Goal: Task Accomplishment & Management: Manage account settings

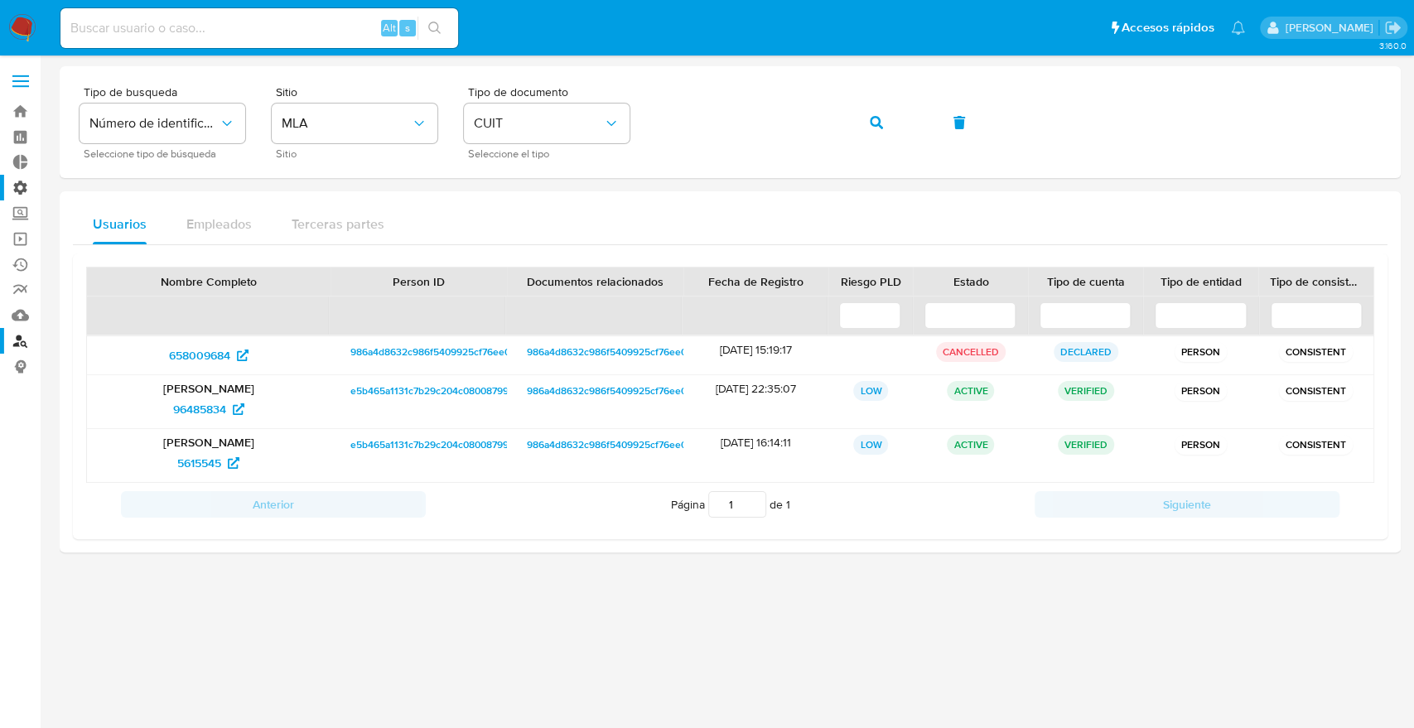
click at [15, 195] on label "Administración" at bounding box center [98, 188] width 197 height 26
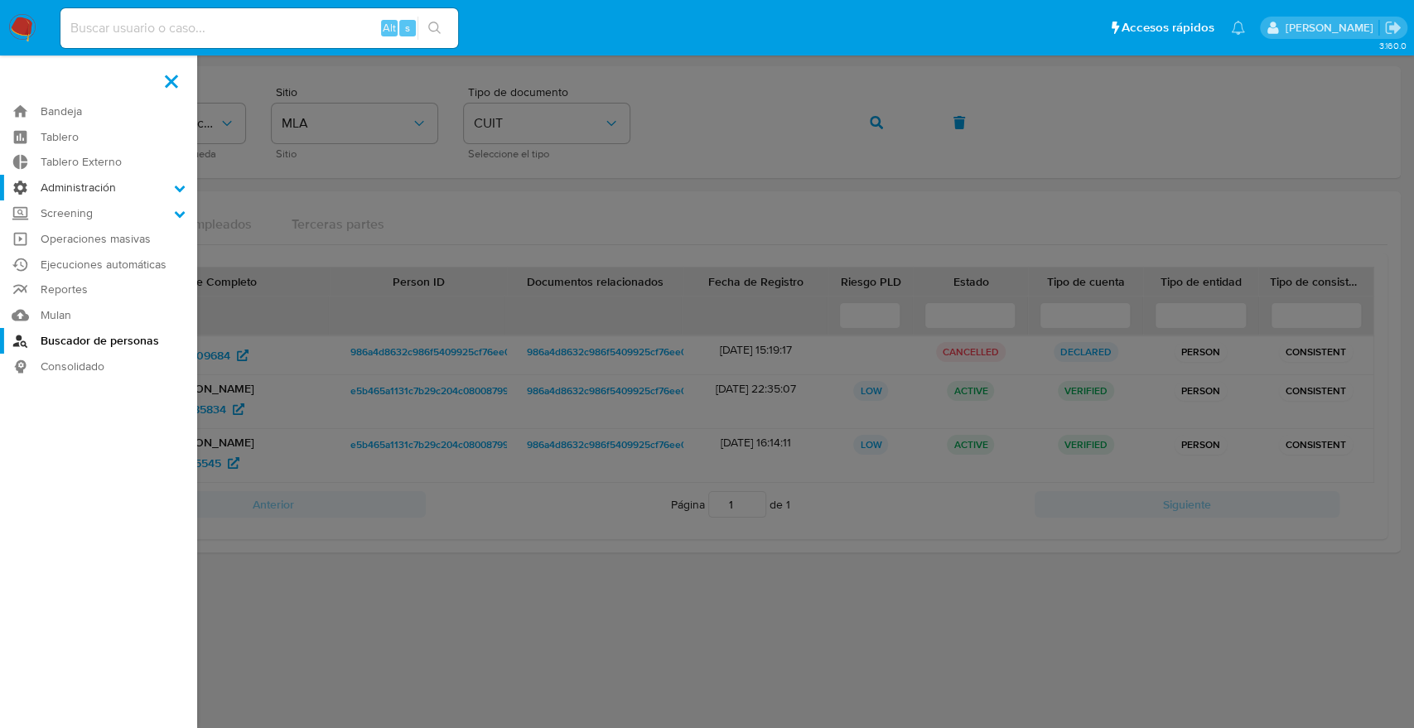
click at [0, 0] on input "Administración" at bounding box center [0, 0] width 0 height 0
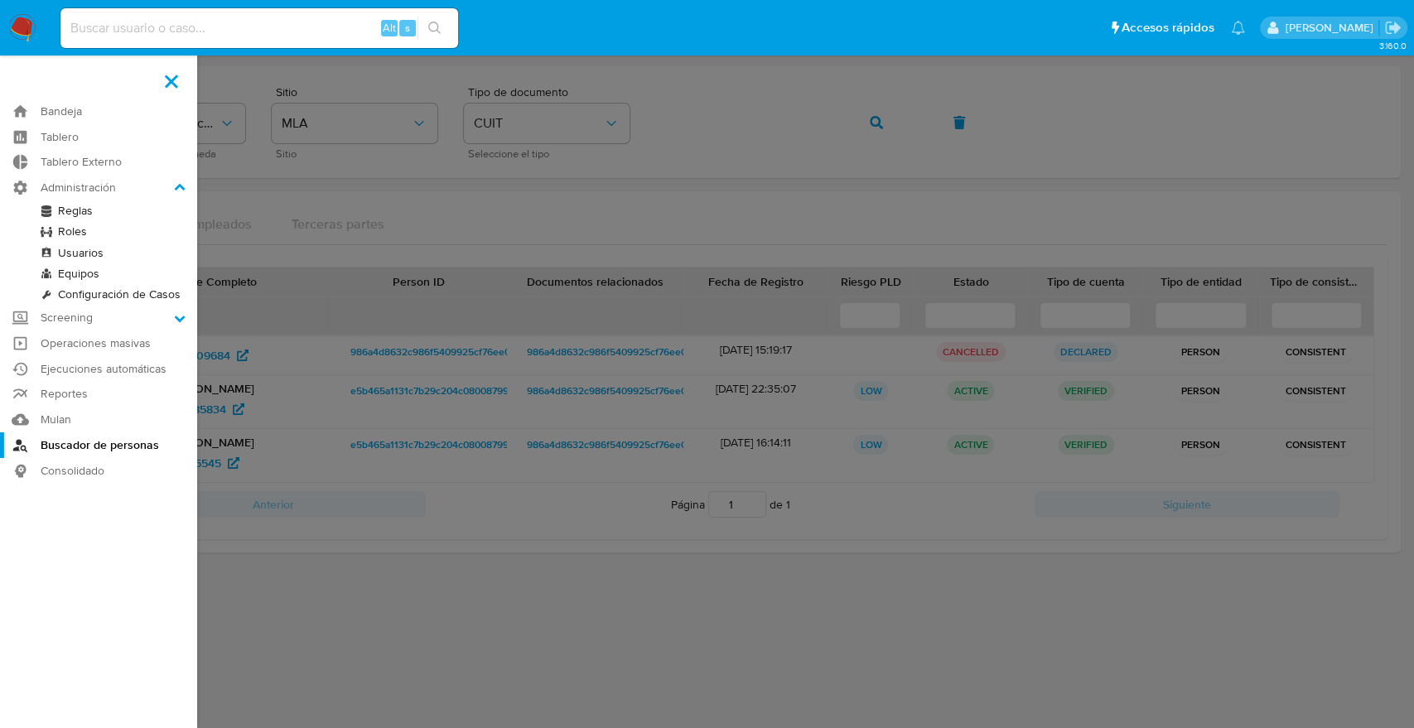
click at [75, 248] on link "Usuarios" at bounding box center [98, 253] width 197 height 21
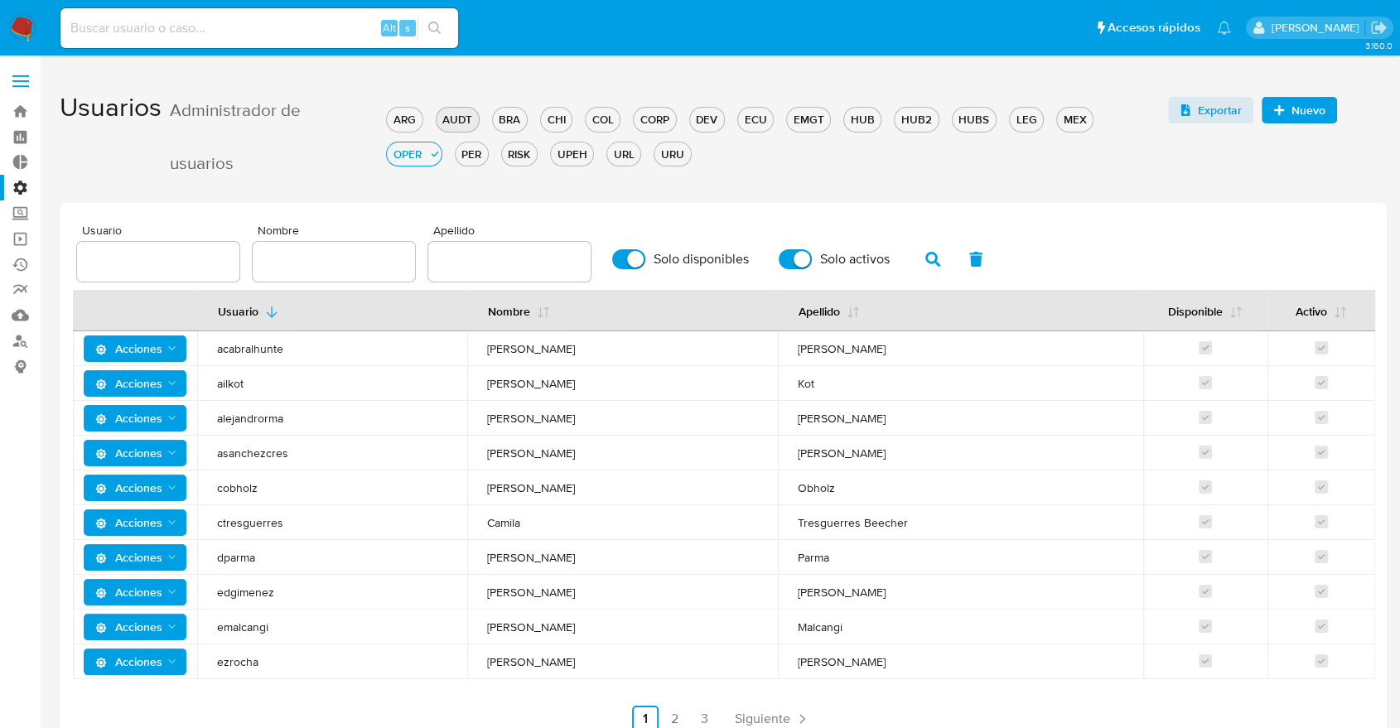
click at [450, 120] on div "AUDT" at bounding box center [458, 120] width 42 height 16
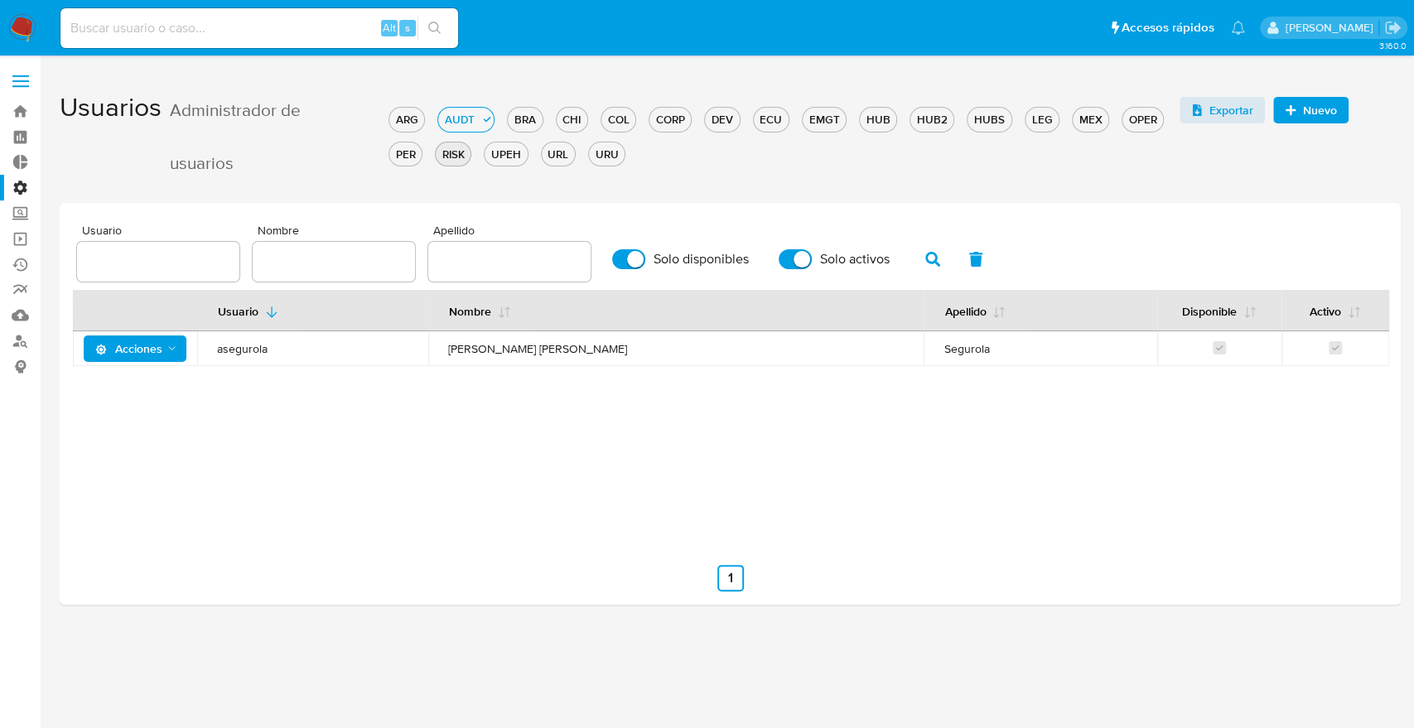
click at [454, 156] on div "RISK" at bounding box center [453, 155] width 35 height 16
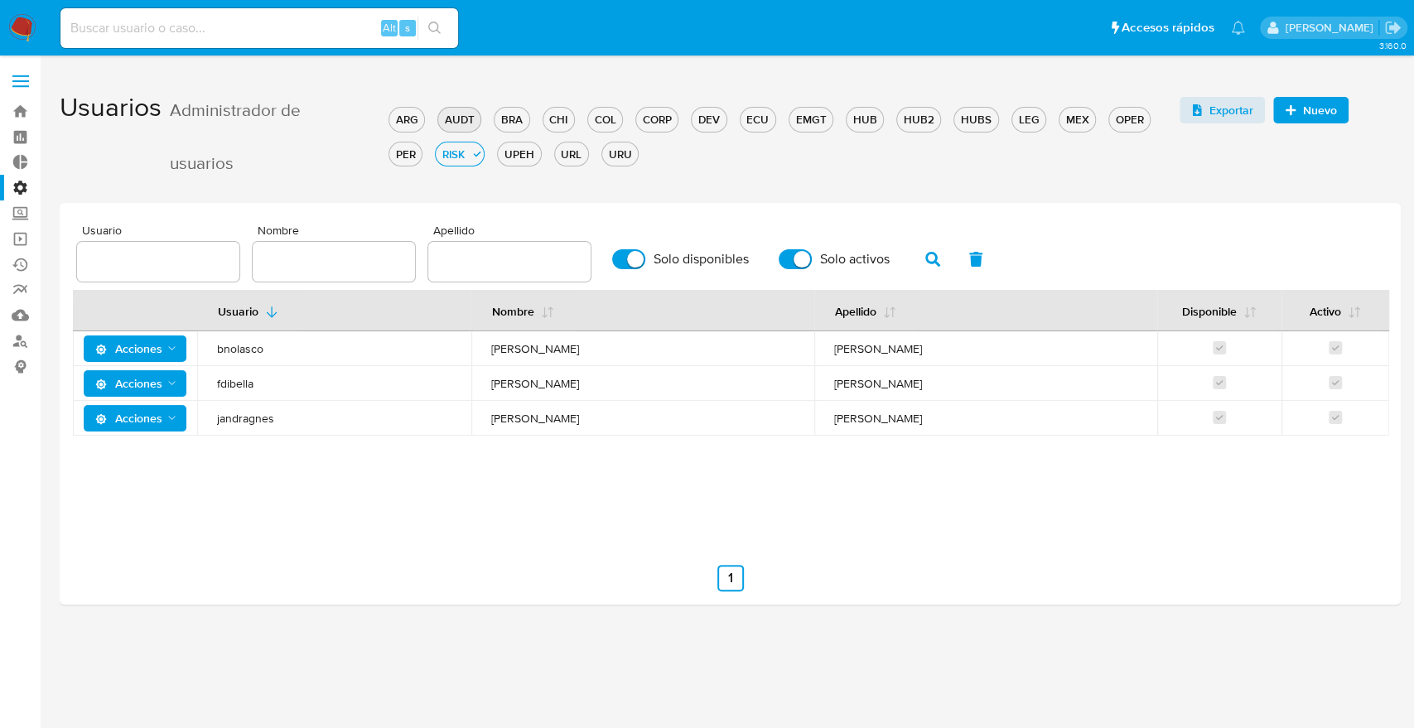
click at [451, 123] on div "AUDT" at bounding box center [459, 120] width 42 height 16
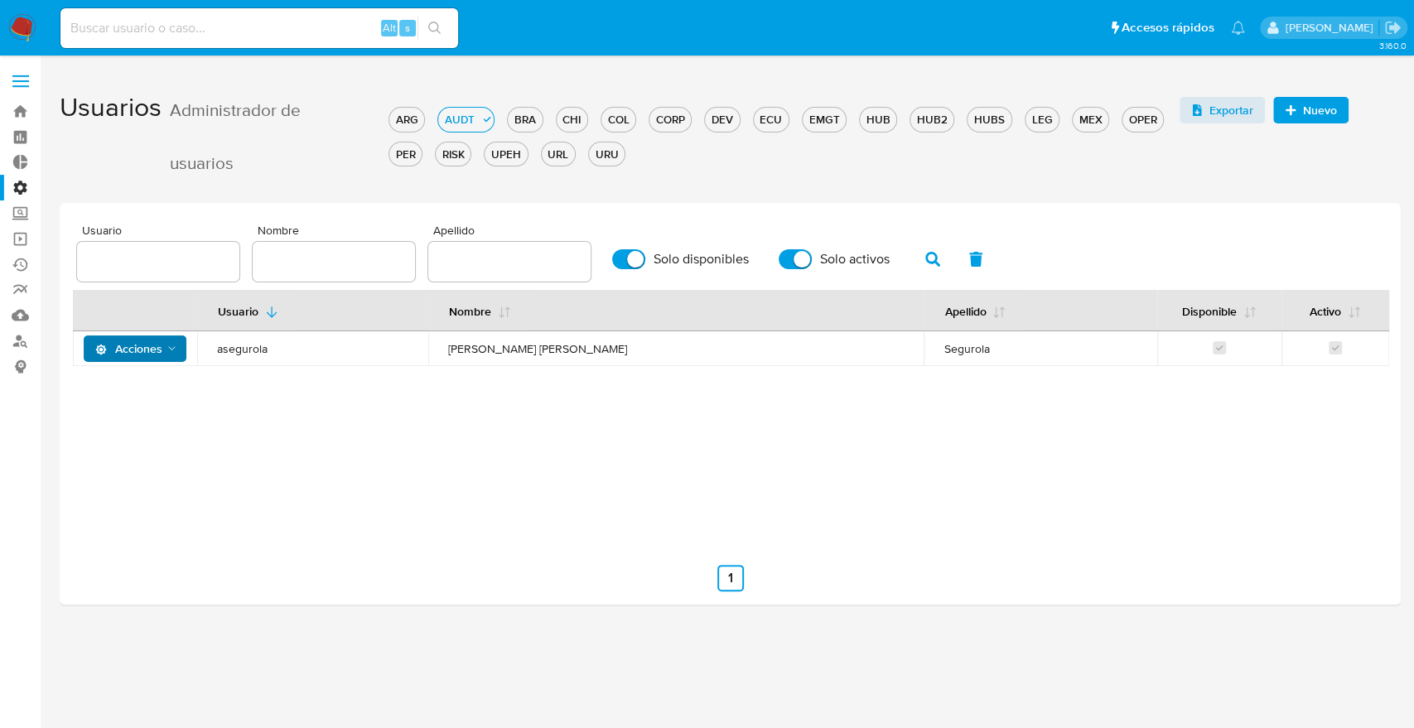
click at [138, 355] on span "Acciones" at bounding box center [128, 348] width 67 height 27
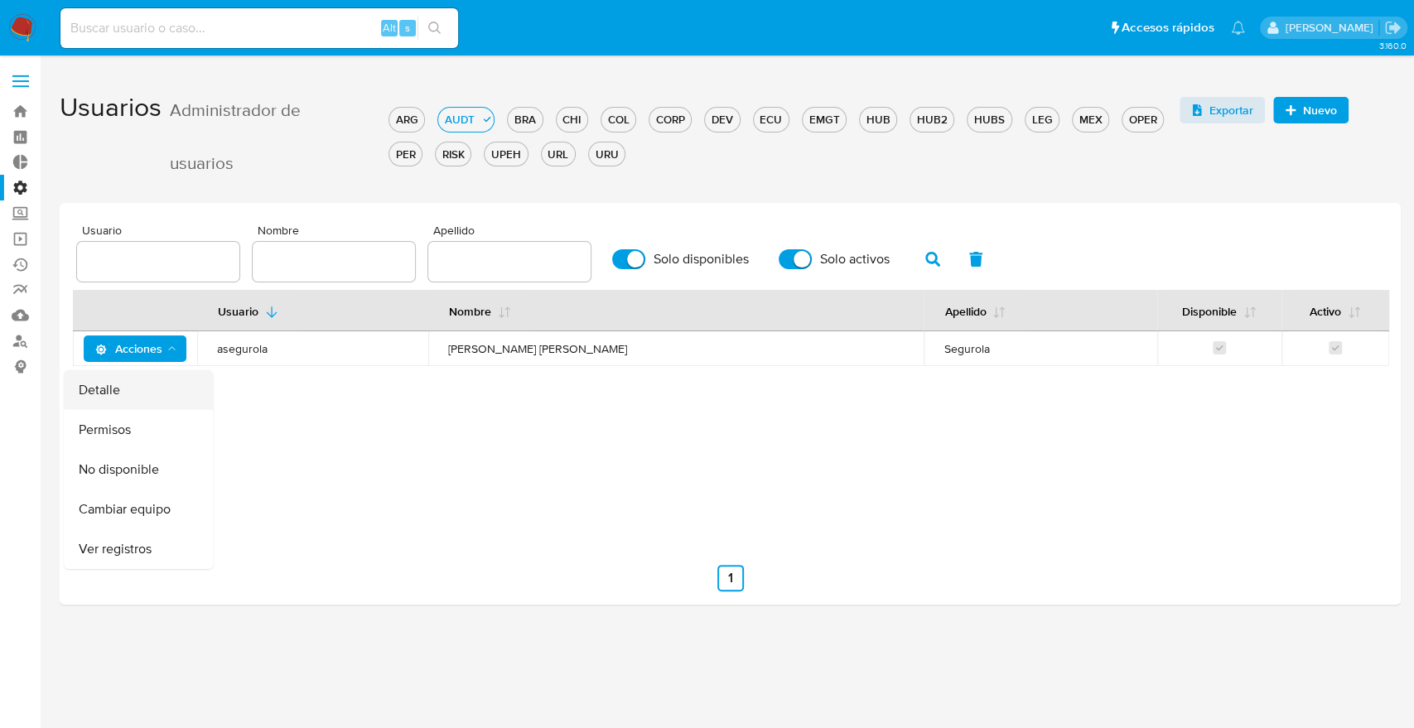
click at [127, 396] on button "Detalle" at bounding box center [138, 390] width 149 height 40
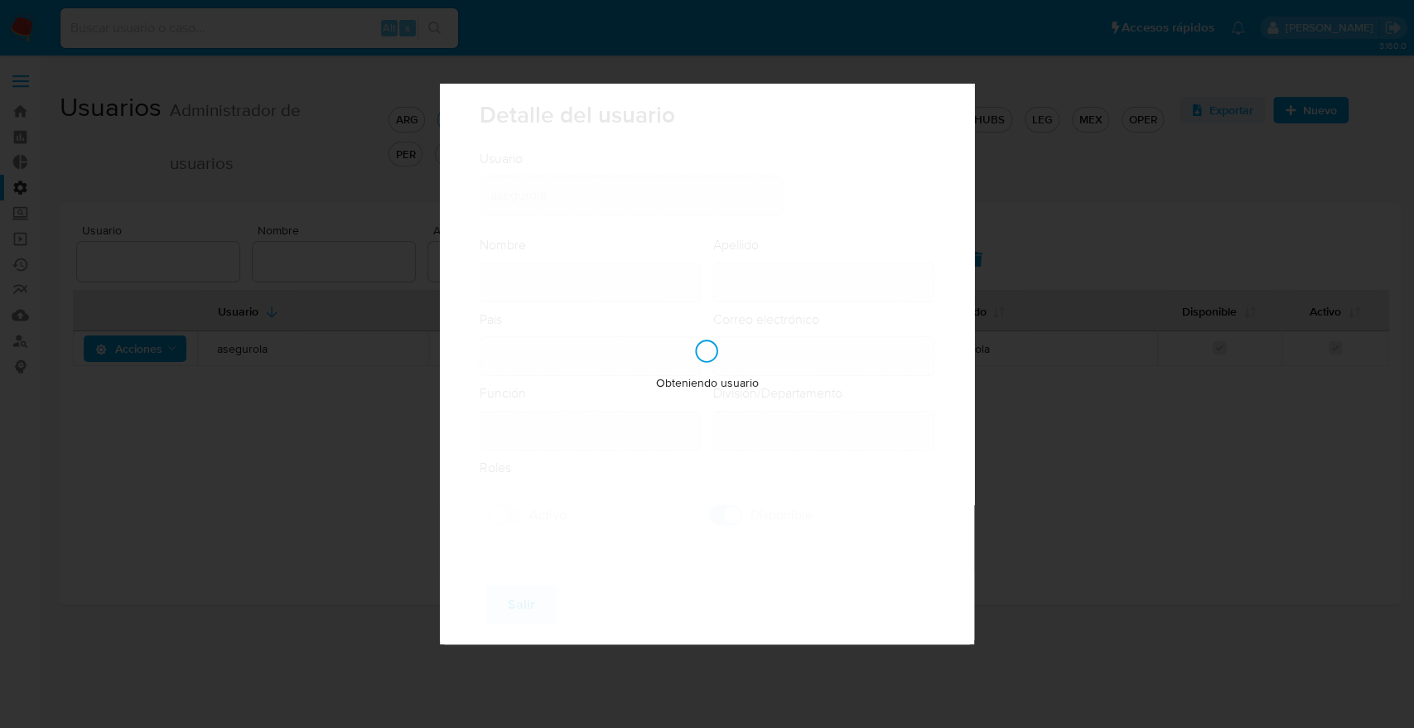
type input "Andrea Marina"
type input "Segurola"
type input "Argentina"
type input "andrea.segurola@mercadolibre.com"
type input "Specialist (80001722)"
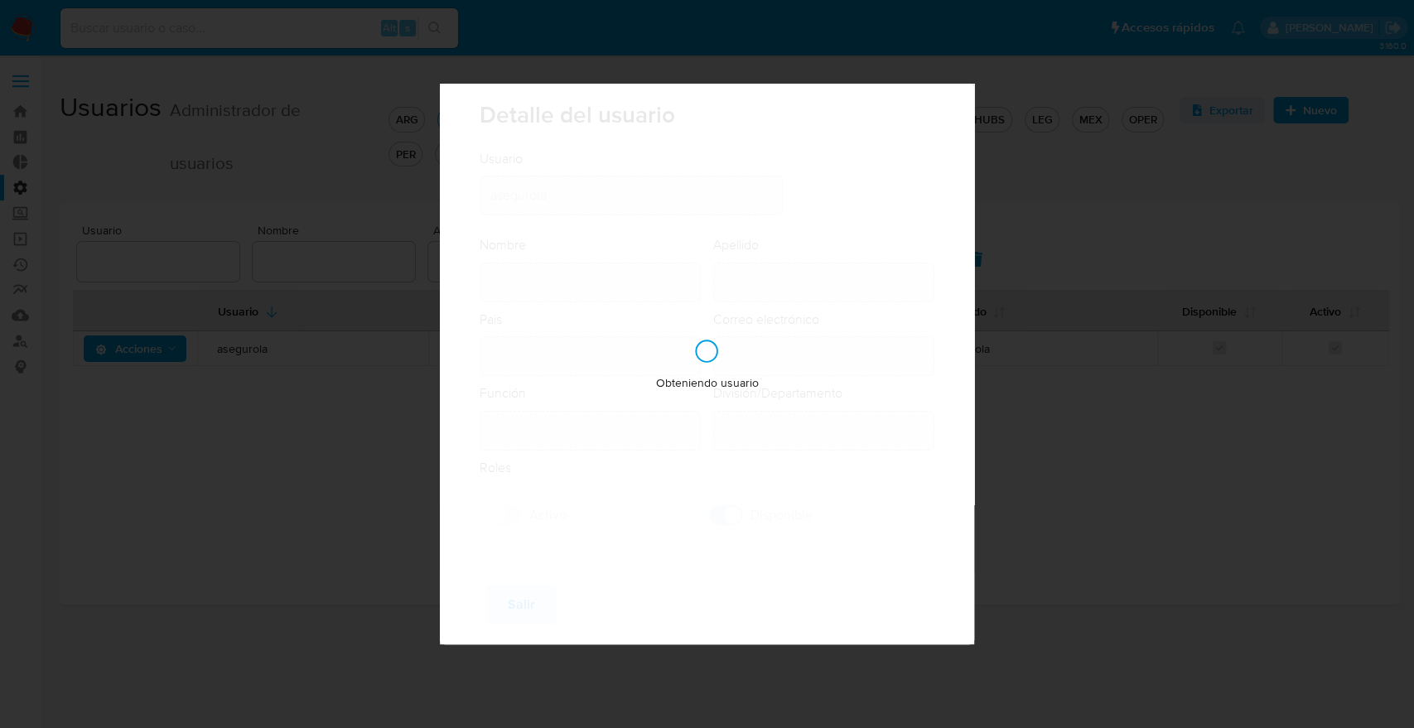
type input "Internal Audit Fintech"
checkbox input "true"
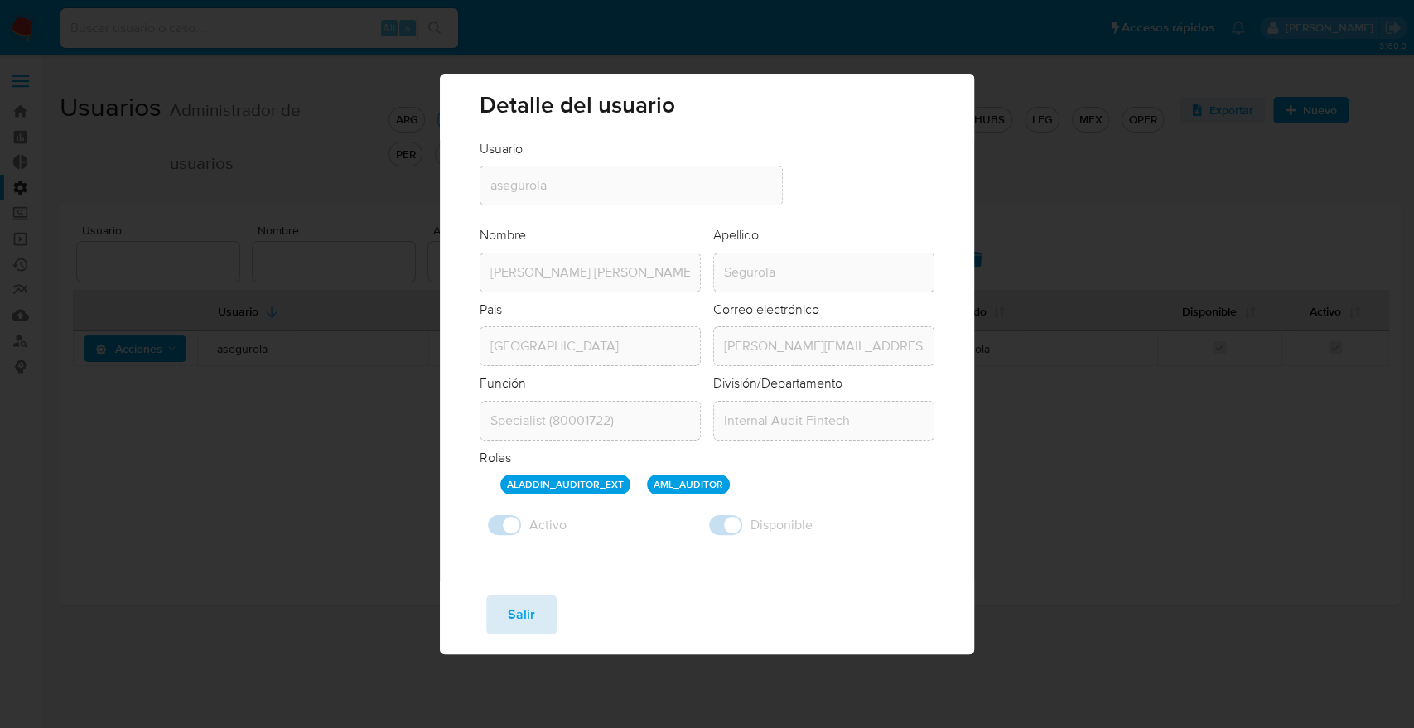
click at [538, 603] on button "Salir" at bounding box center [521, 615] width 70 height 40
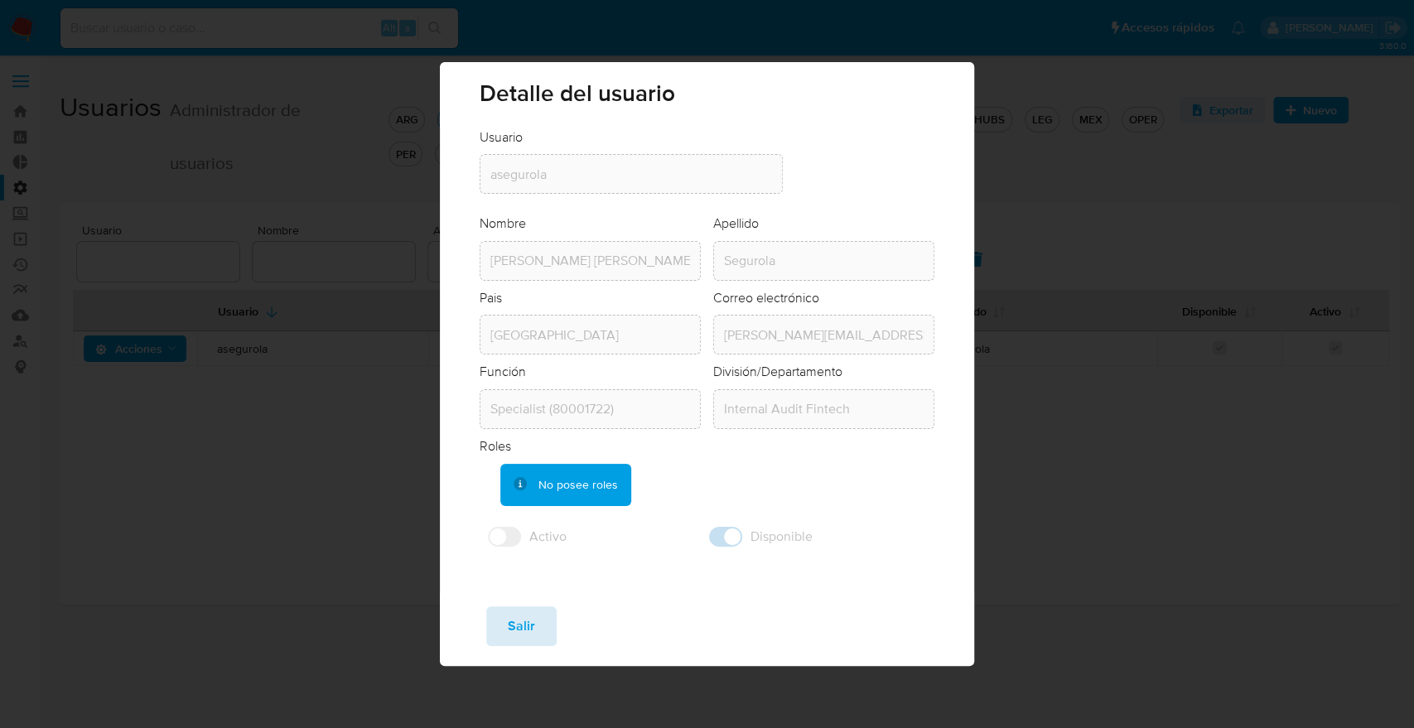
checkbox input "false"
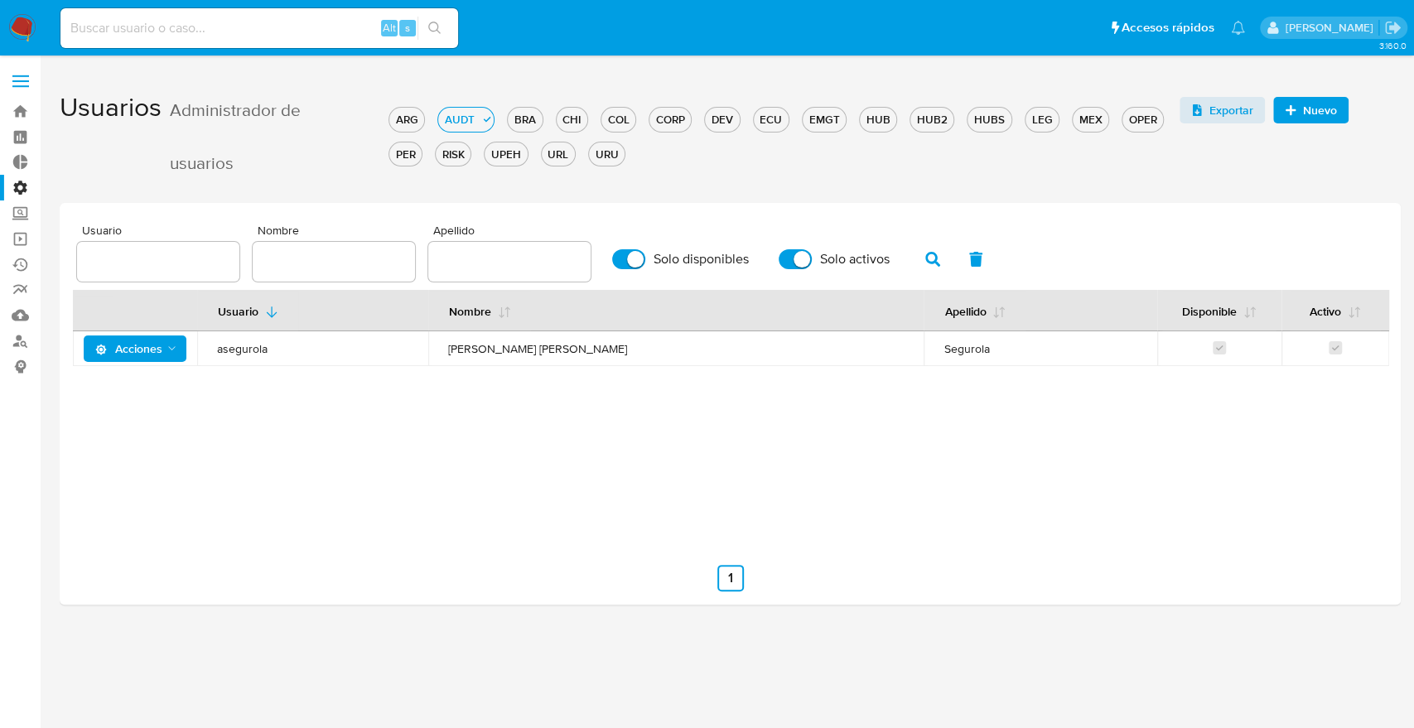
click at [20, 186] on label "Administración" at bounding box center [98, 188] width 197 height 26
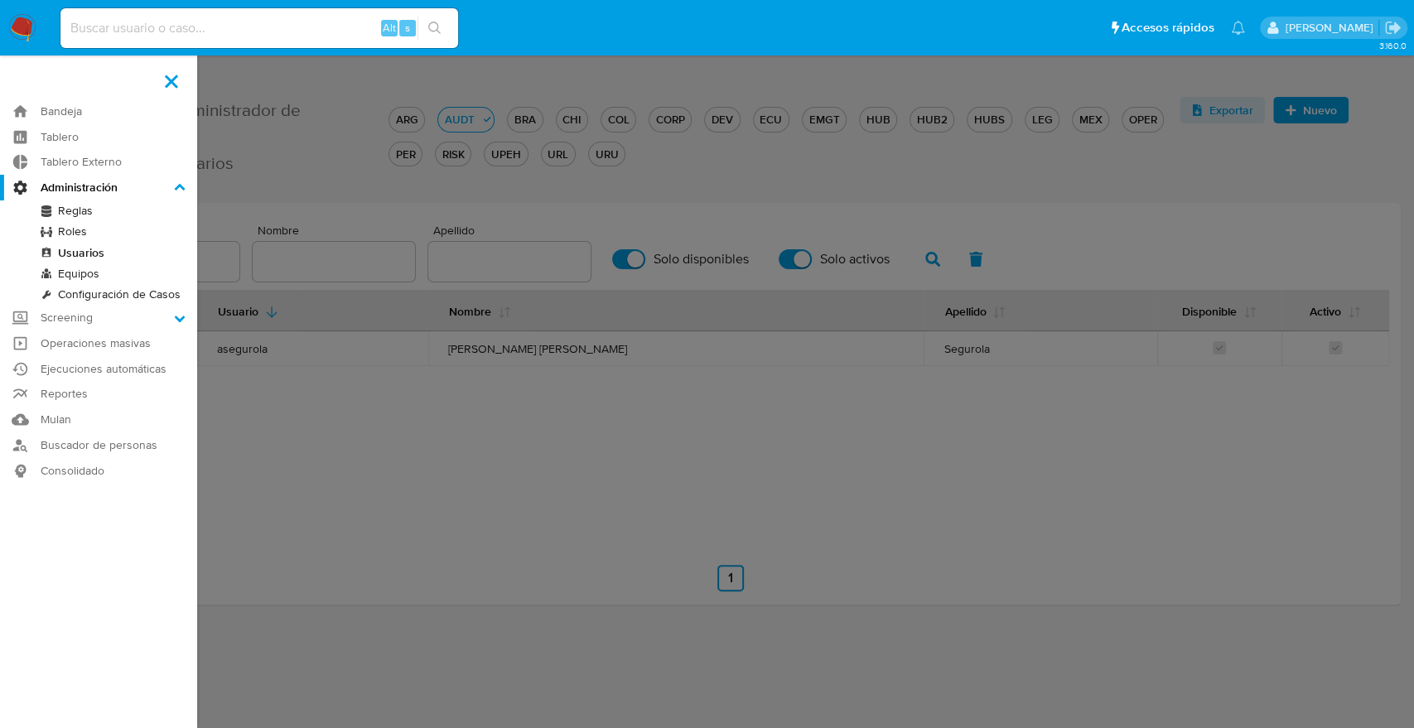
click at [0, 0] on input "Administración" at bounding box center [0, 0] width 0 height 0
click at [84, 229] on link "Roles" at bounding box center [98, 231] width 197 height 21
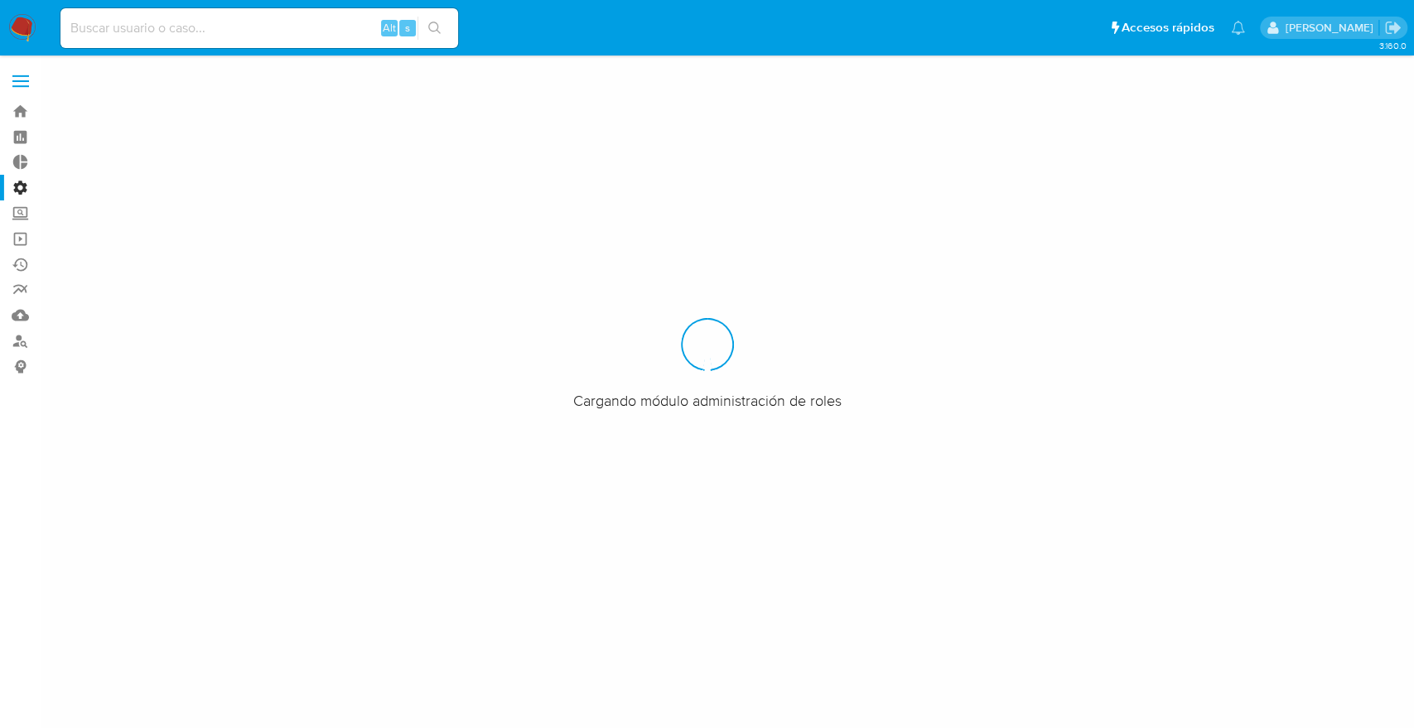
click at [24, 185] on label "Administración" at bounding box center [98, 188] width 197 height 26
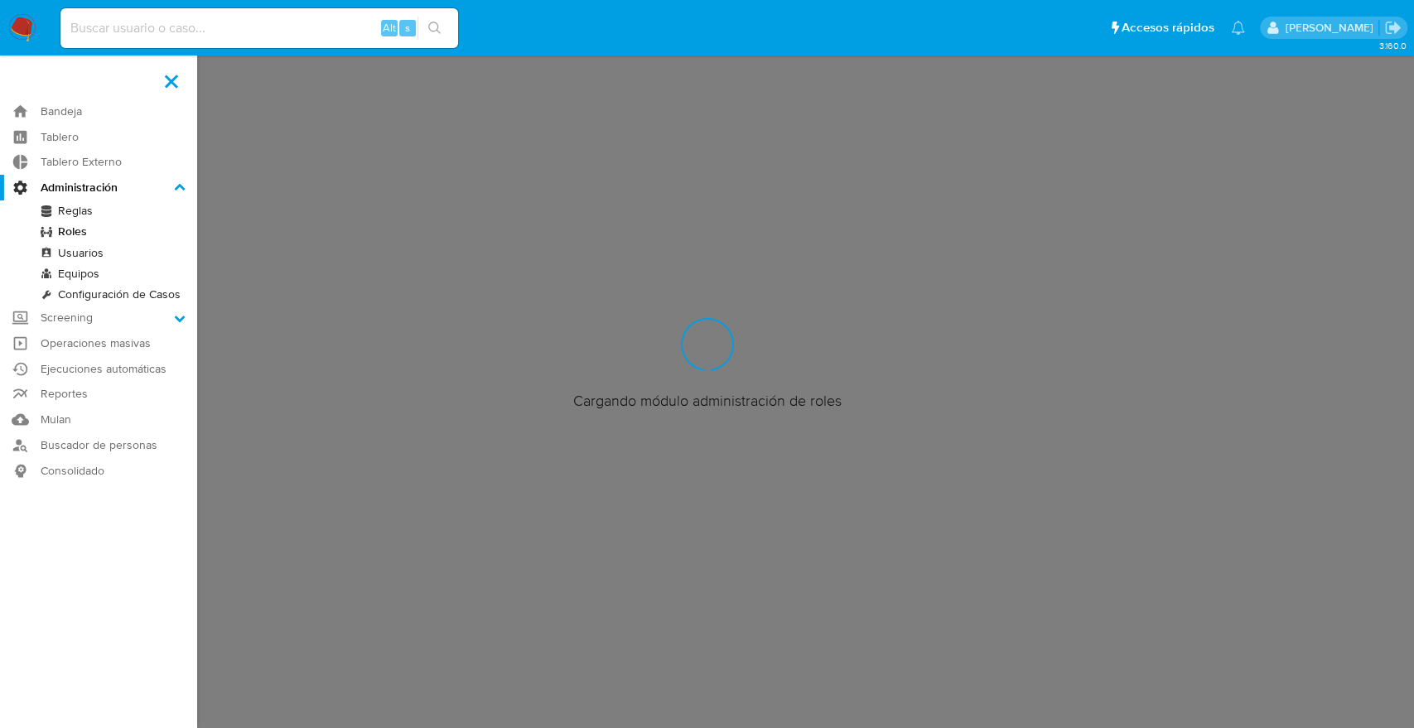
click at [0, 0] on input "Administración" at bounding box center [0, 0] width 0 height 0
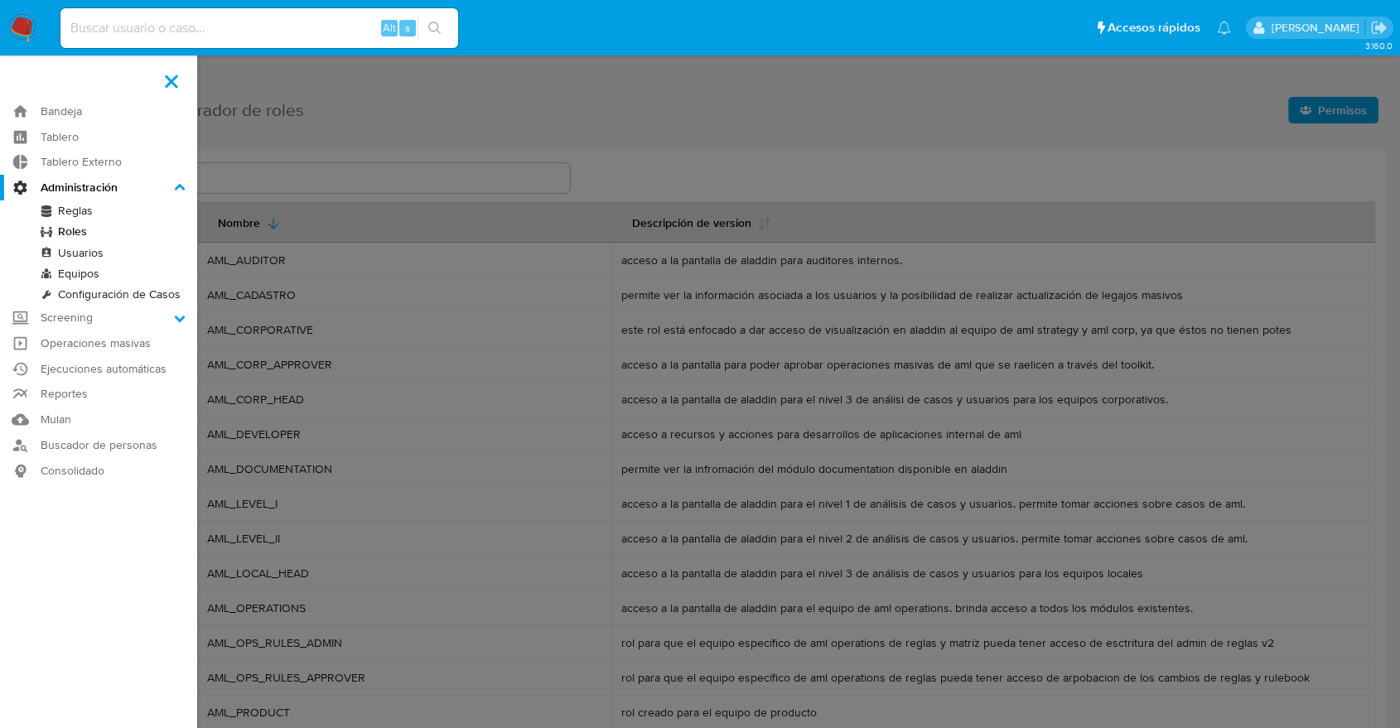
click at [80, 256] on link "Usuarios" at bounding box center [98, 253] width 197 height 21
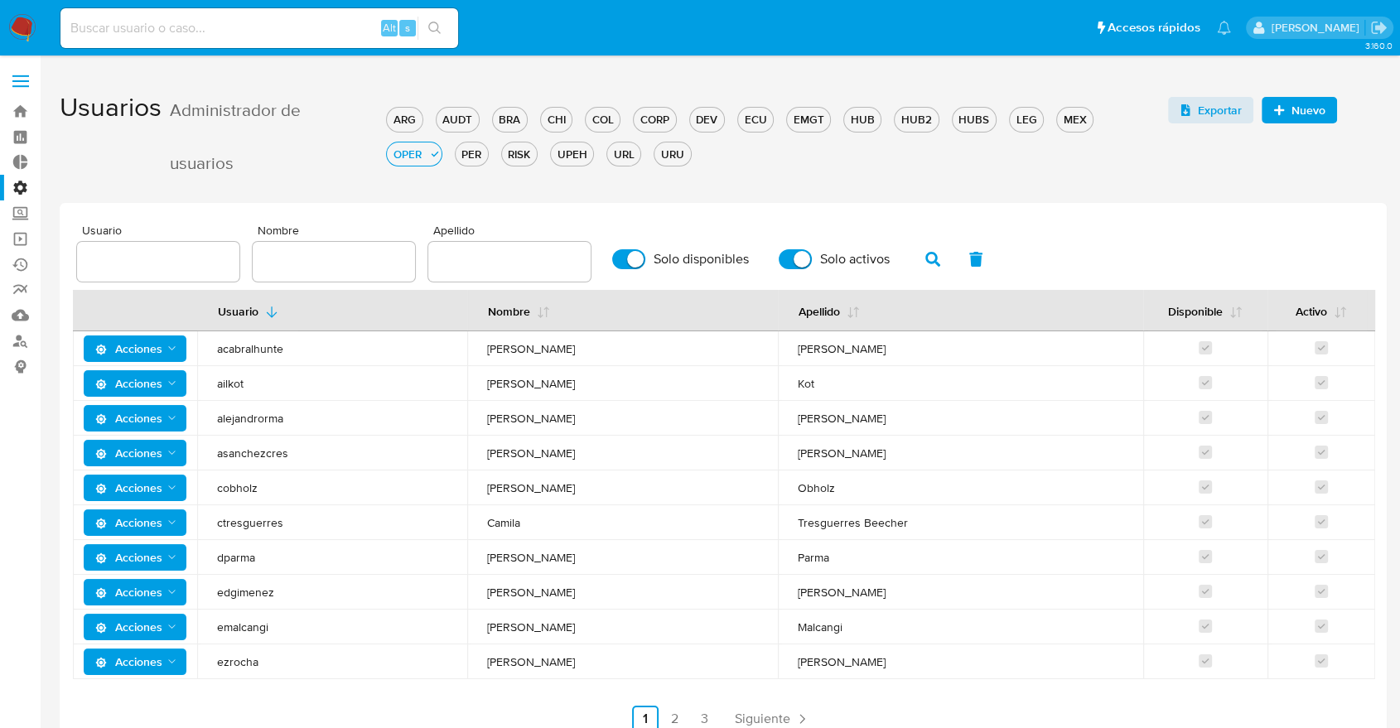
click at [20, 186] on label "Administración" at bounding box center [98, 188] width 197 height 26
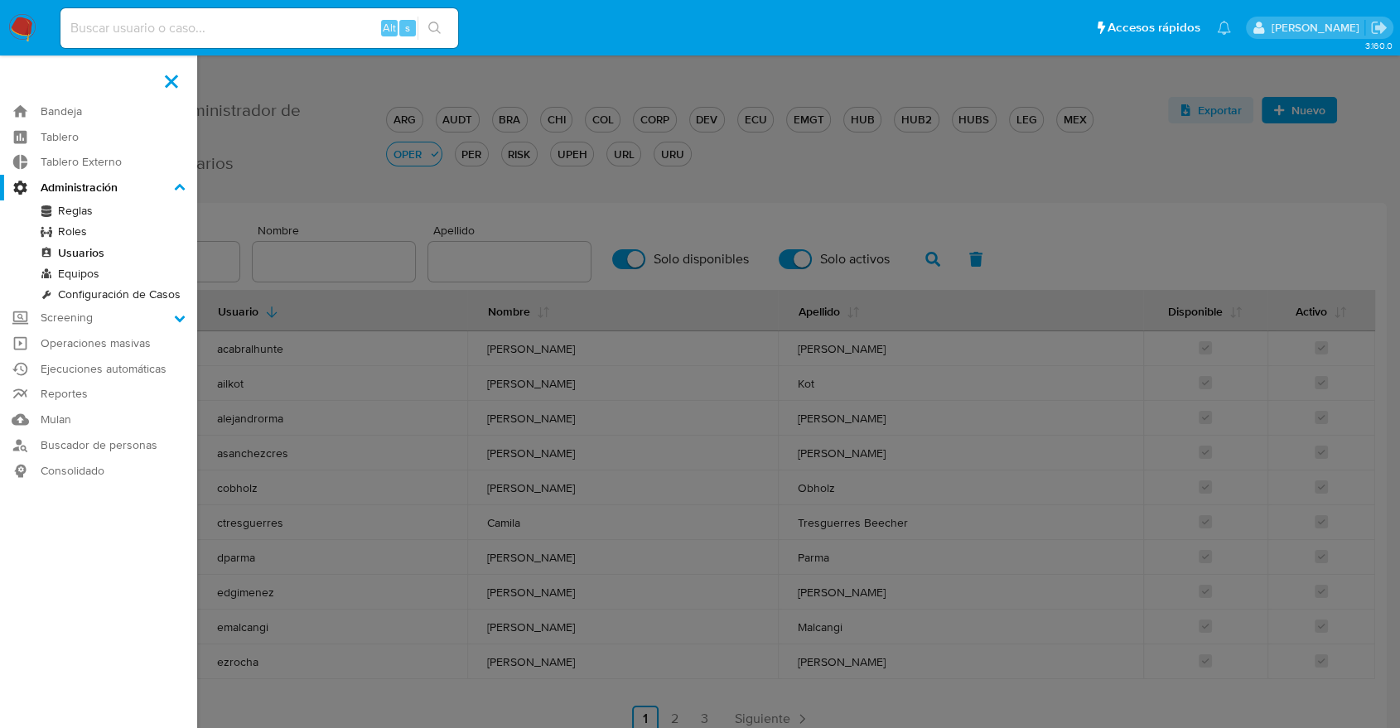
click at [0, 0] on input "Administración" at bounding box center [0, 0] width 0 height 0
click at [81, 234] on link "Roles" at bounding box center [98, 231] width 197 height 21
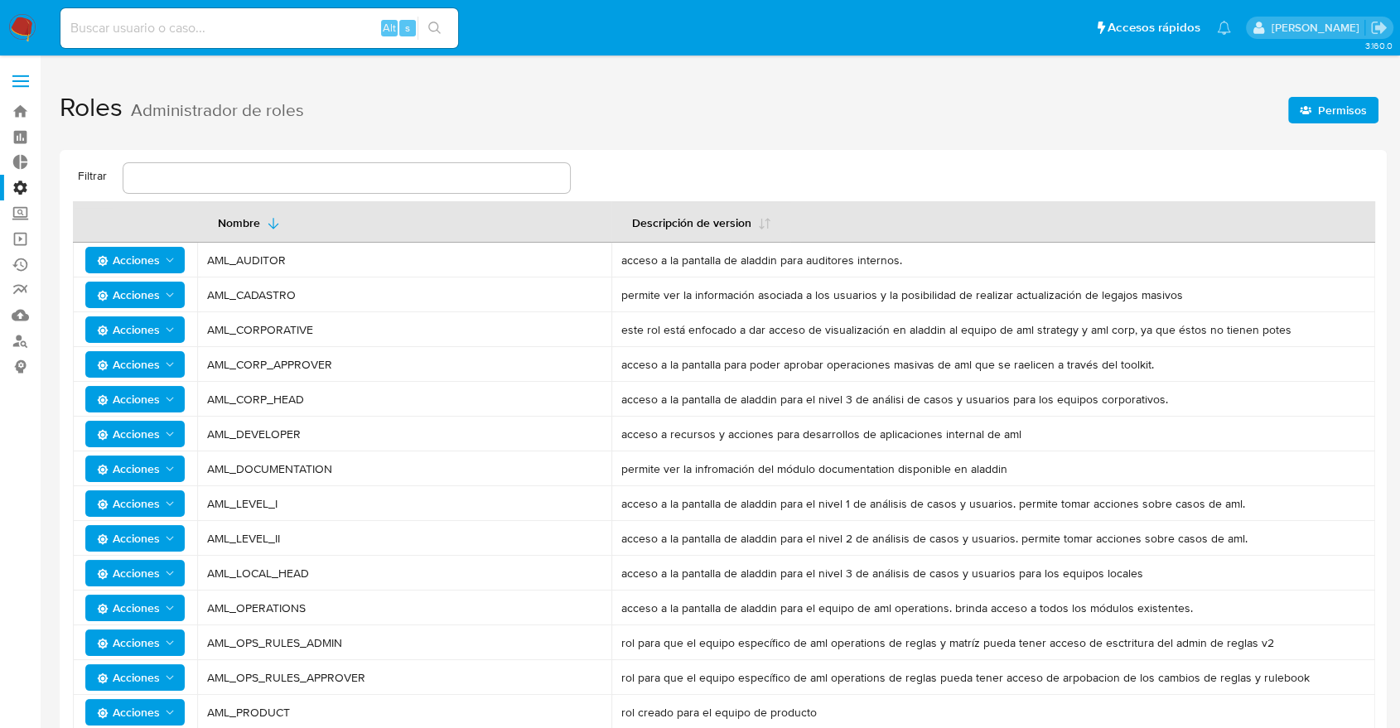
click at [140, 258] on span "Acciones" at bounding box center [128, 260] width 63 height 27
click at [142, 286] on button "Usuarios" at bounding box center [138, 302] width 149 height 40
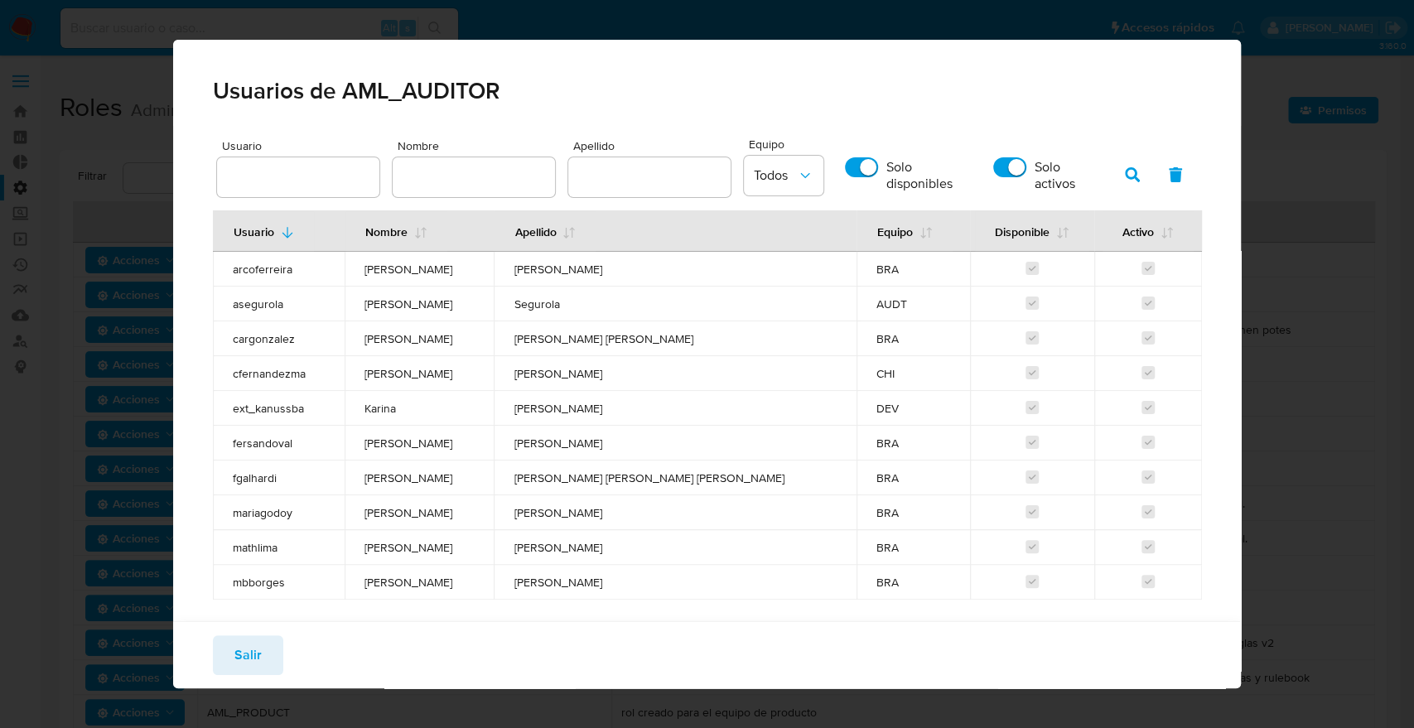
click at [998, 158] on input "Solo activos" at bounding box center [1009, 167] width 33 height 20
checkbox input "false"
click at [677, 171] on input "text" at bounding box center [649, 177] width 162 height 22
click at [852, 155] on label "Solo disponibles" at bounding box center [904, 174] width 135 height 51
click at [852, 157] on input "Solo disponibles" at bounding box center [861, 167] width 33 height 20
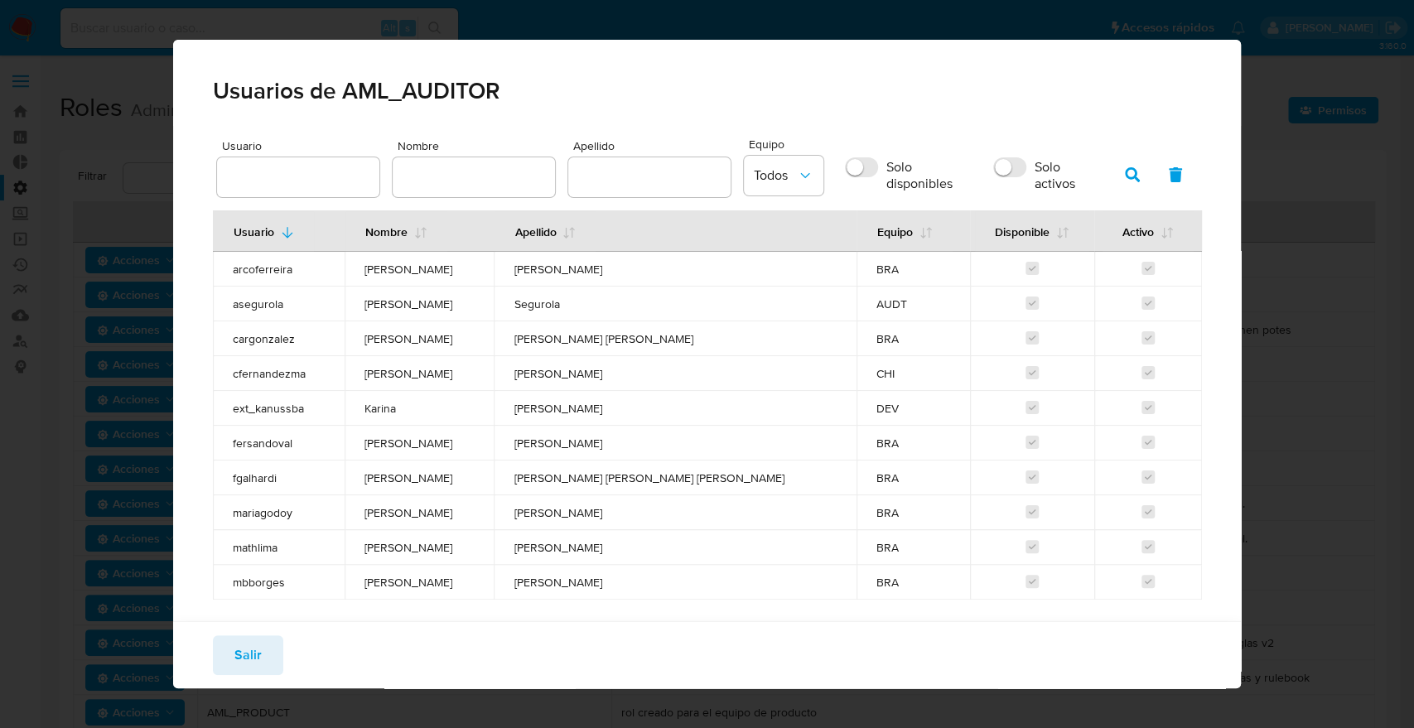
click at [852, 155] on label "Solo disponibles" at bounding box center [904, 174] width 135 height 51
click at [852, 157] on input "Solo disponibles" at bounding box center [861, 167] width 33 height 20
click at [852, 155] on label "Solo disponibles" at bounding box center [904, 174] width 135 height 51
click at [852, 157] on input "Solo disponibles" at bounding box center [861, 167] width 33 height 20
checkbox input "false"
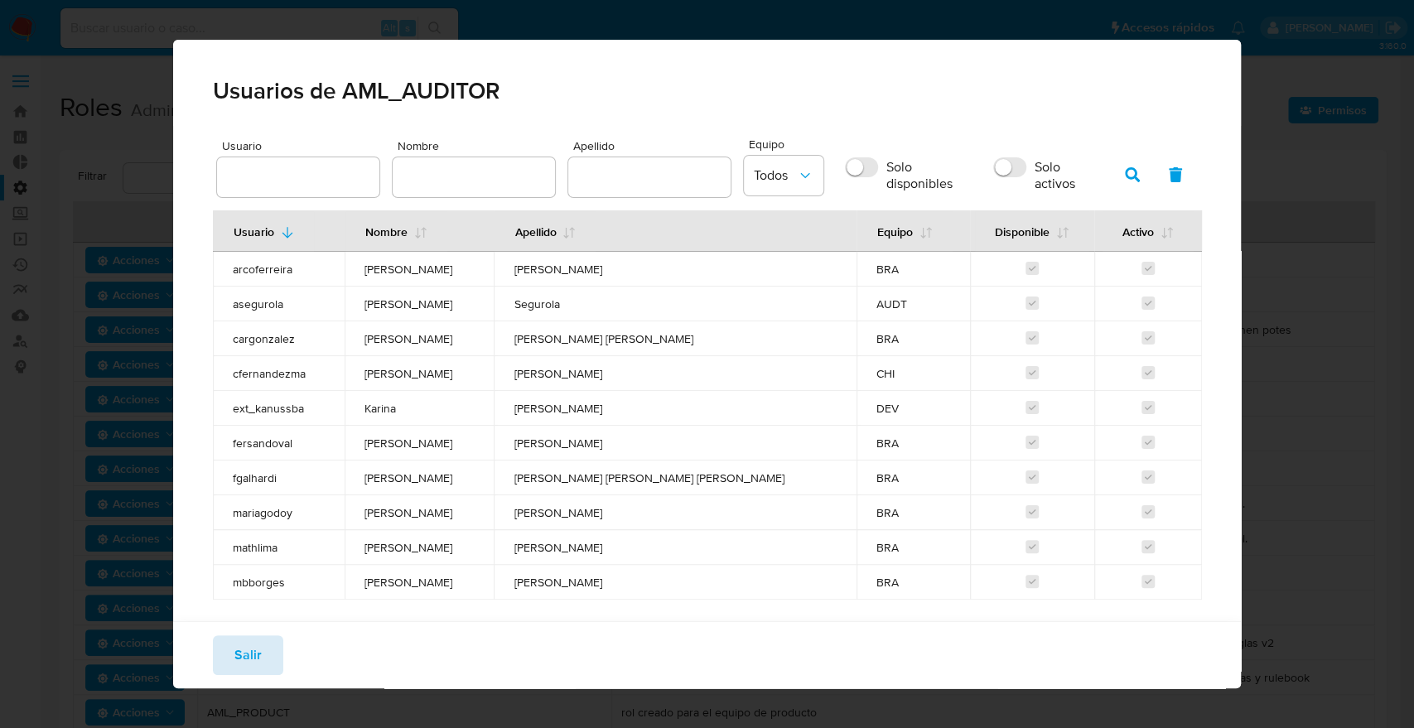
click at [239, 637] on span "Salir" at bounding box center [247, 655] width 27 height 36
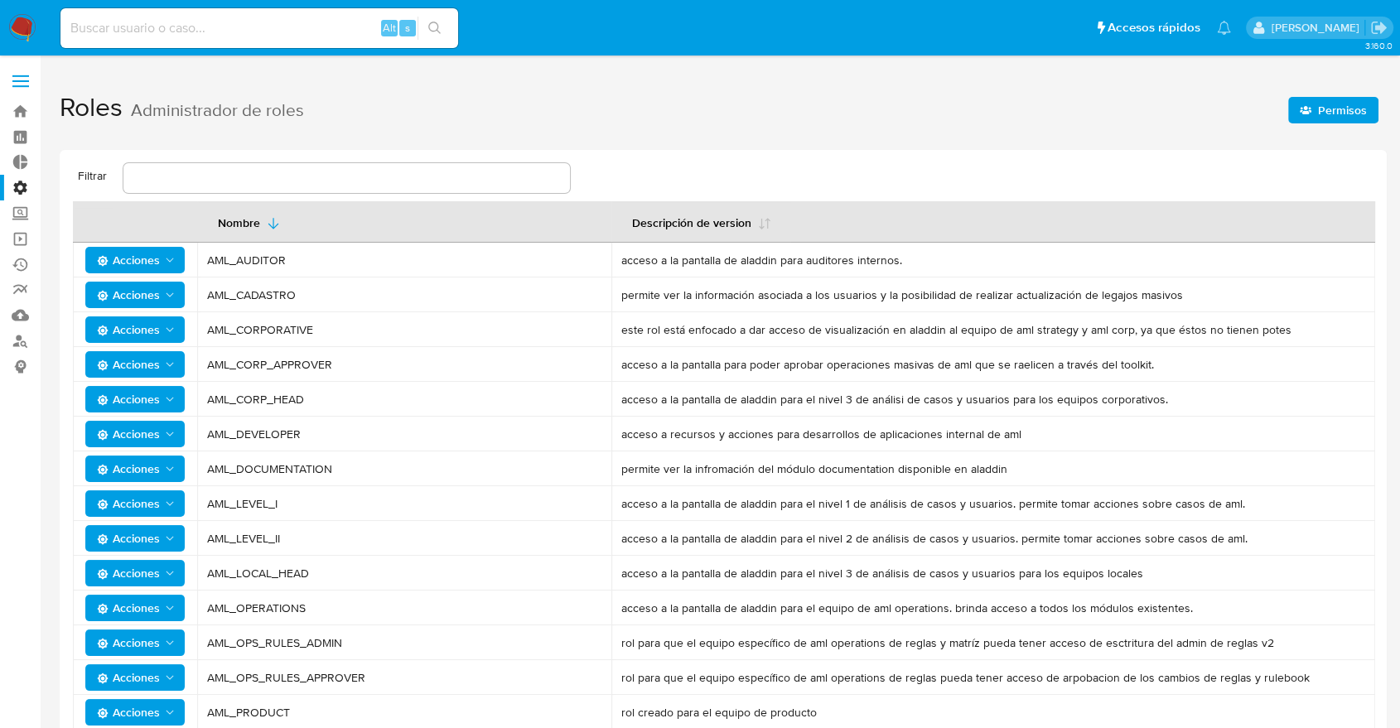
click at [433, 458] on td "AML_DOCUMENTATION" at bounding box center [404, 468] width 414 height 35
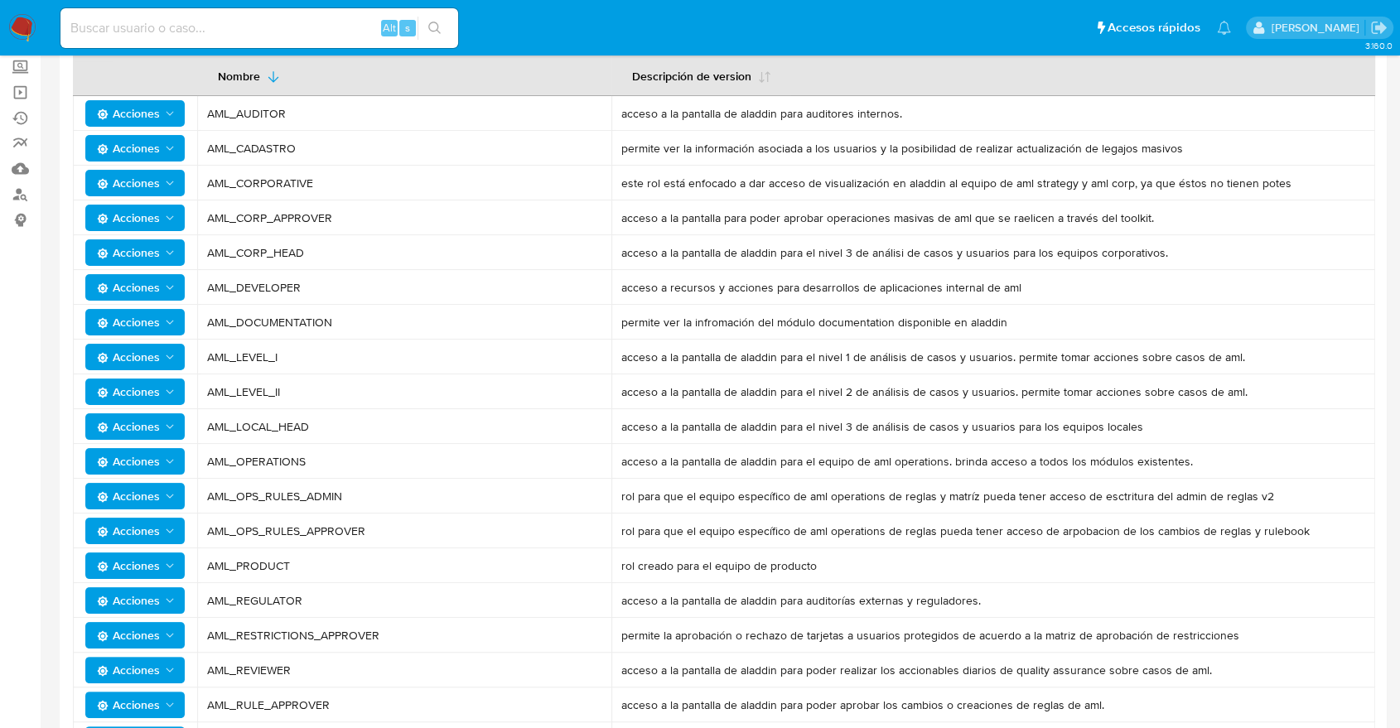
scroll to position [110, 0]
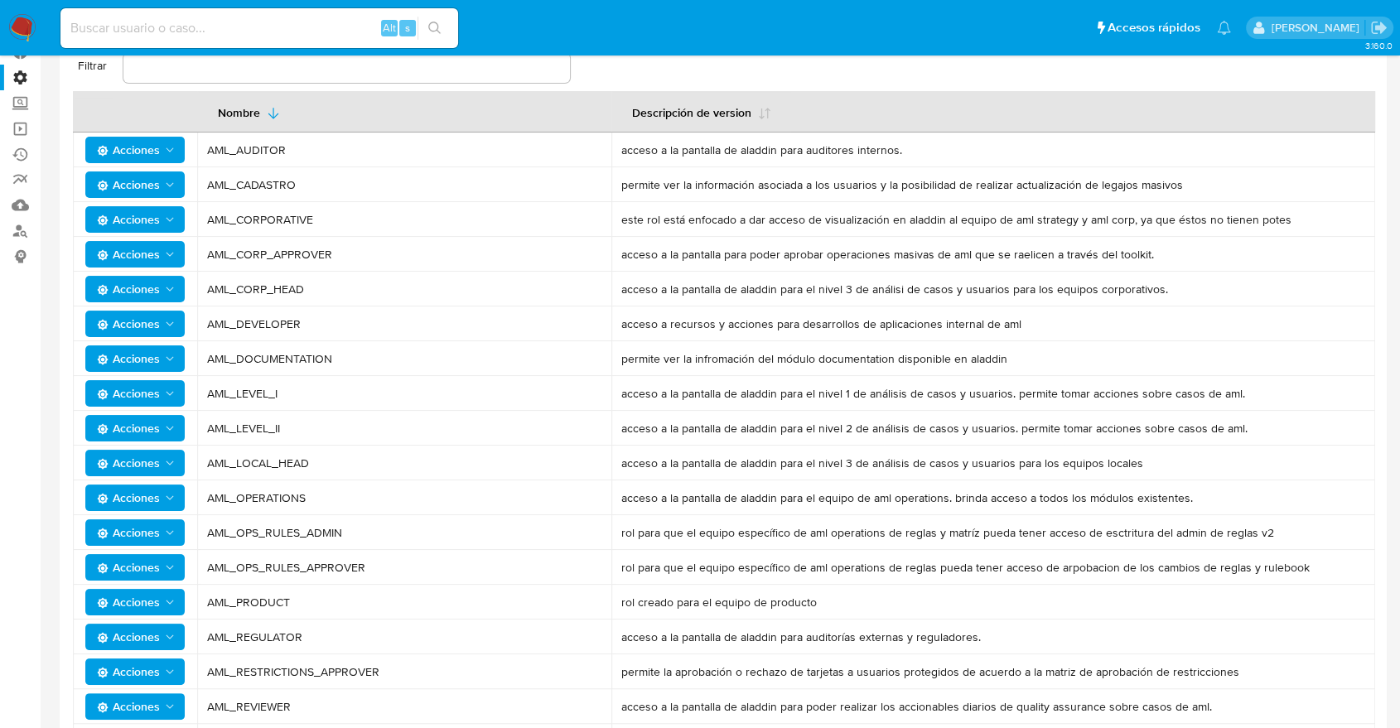
click at [176, 362] on icon "Acciones" at bounding box center [169, 358] width 13 height 13
click at [146, 397] on button "Usuarios" at bounding box center [138, 400] width 149 height 40
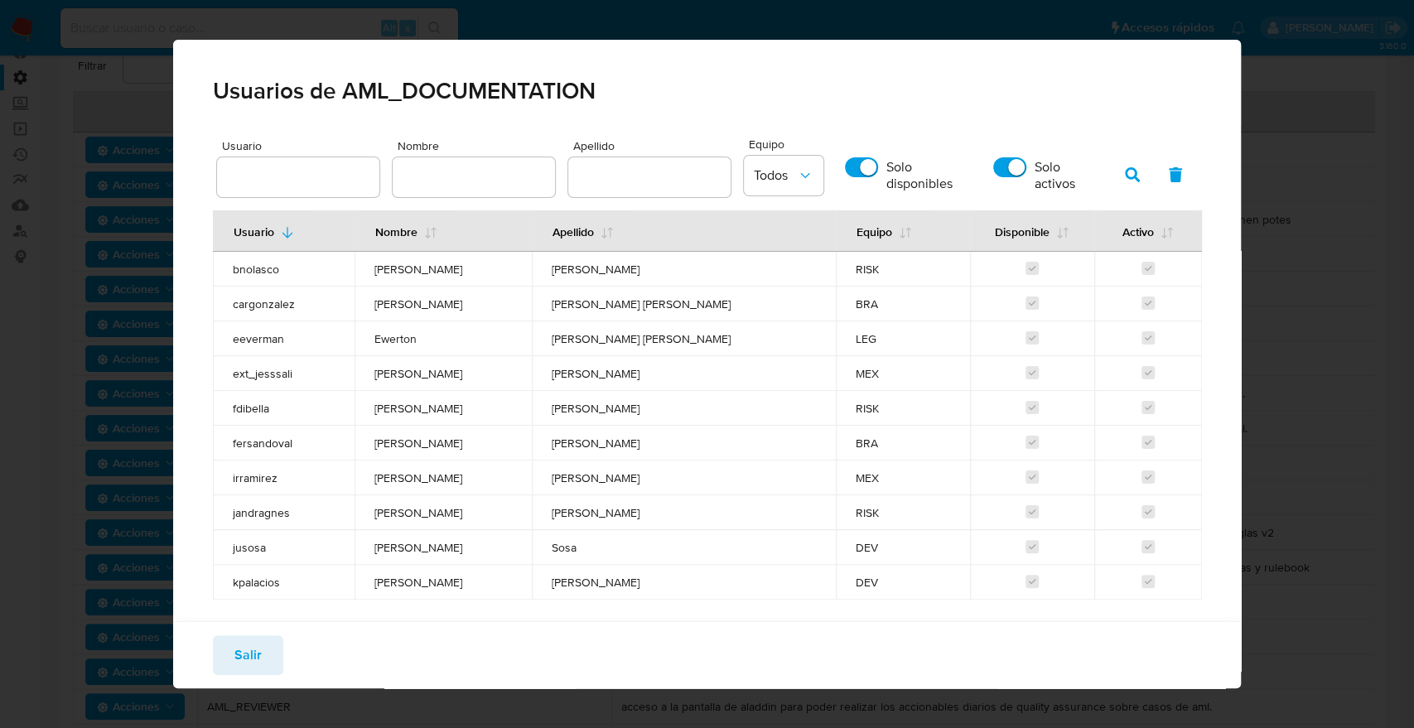
click at [248, 676] on div "Salir" at bounding box center [707, 654] width 1068 height 67
click at [243, 654] on span "Salir" at bounding box center [247, 655] width 27 height 36
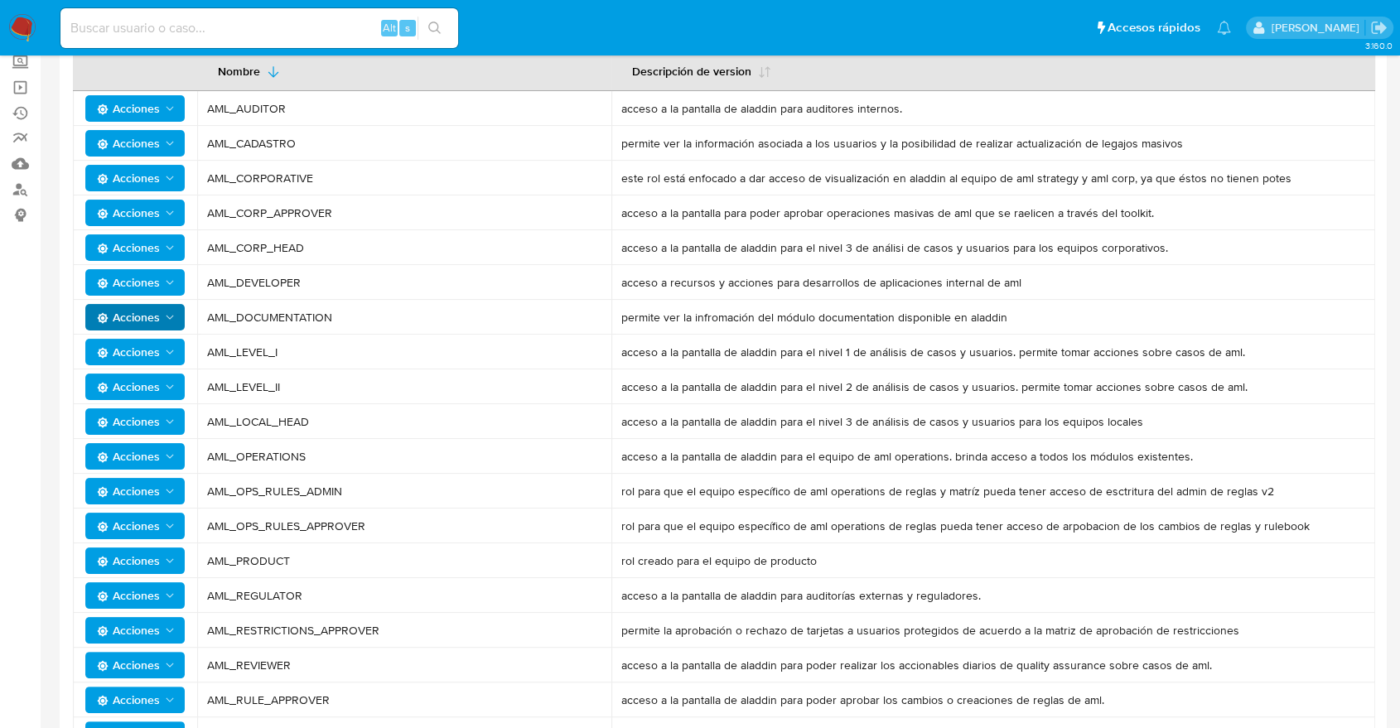
scroll to position [154, 0]
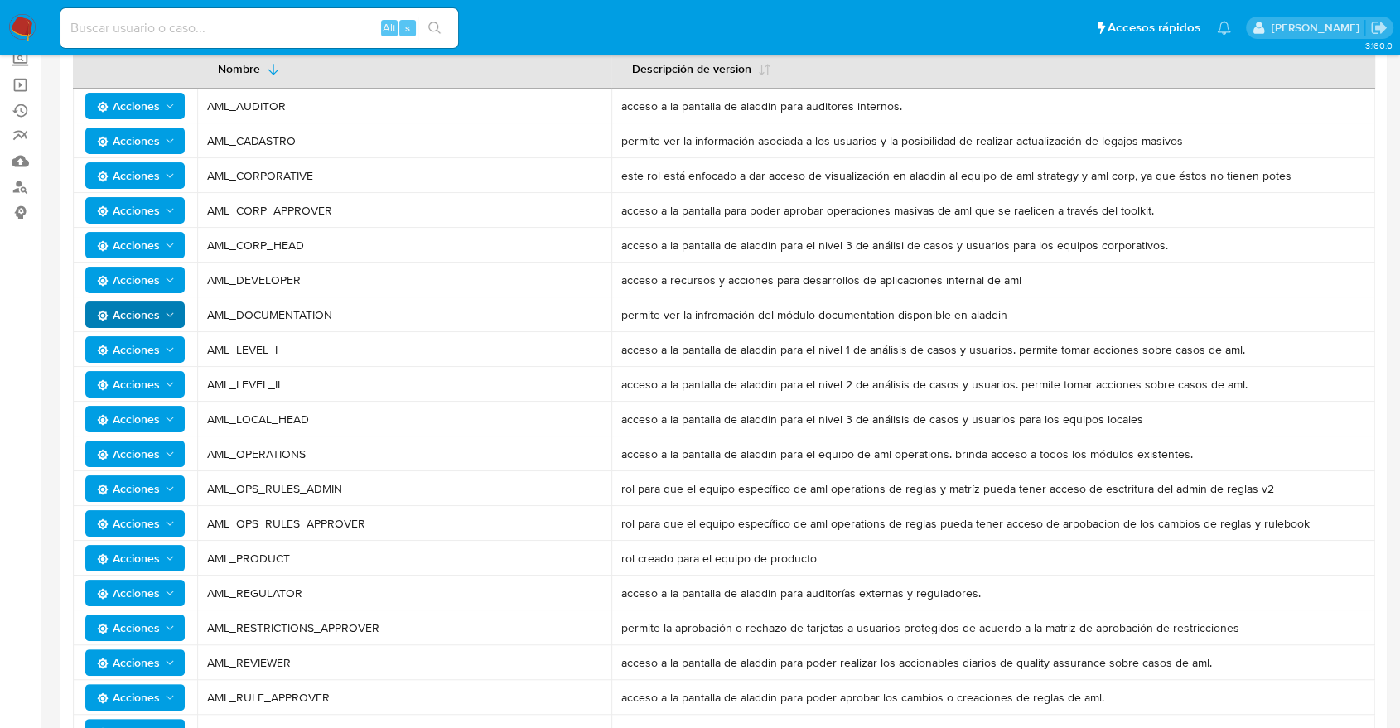
click at [166, 595] on icon "Acciones" at bounding box center [169, 592] width 13 height 13
click at [134, 636] on button "Usuarios" at bounding box center [138, 635] width 149 height 40
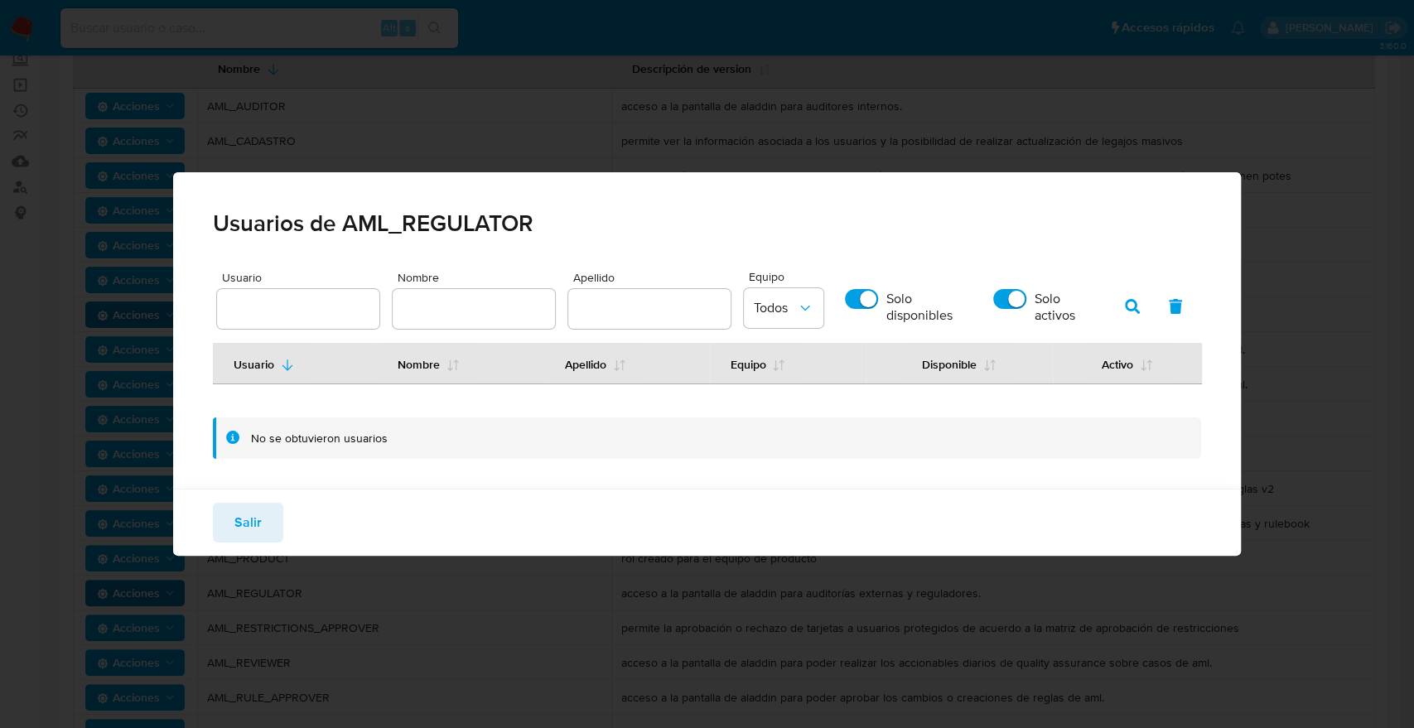
click at [251, 527] on span "Salir" at bounding box center [247, 522] width 27 height 36
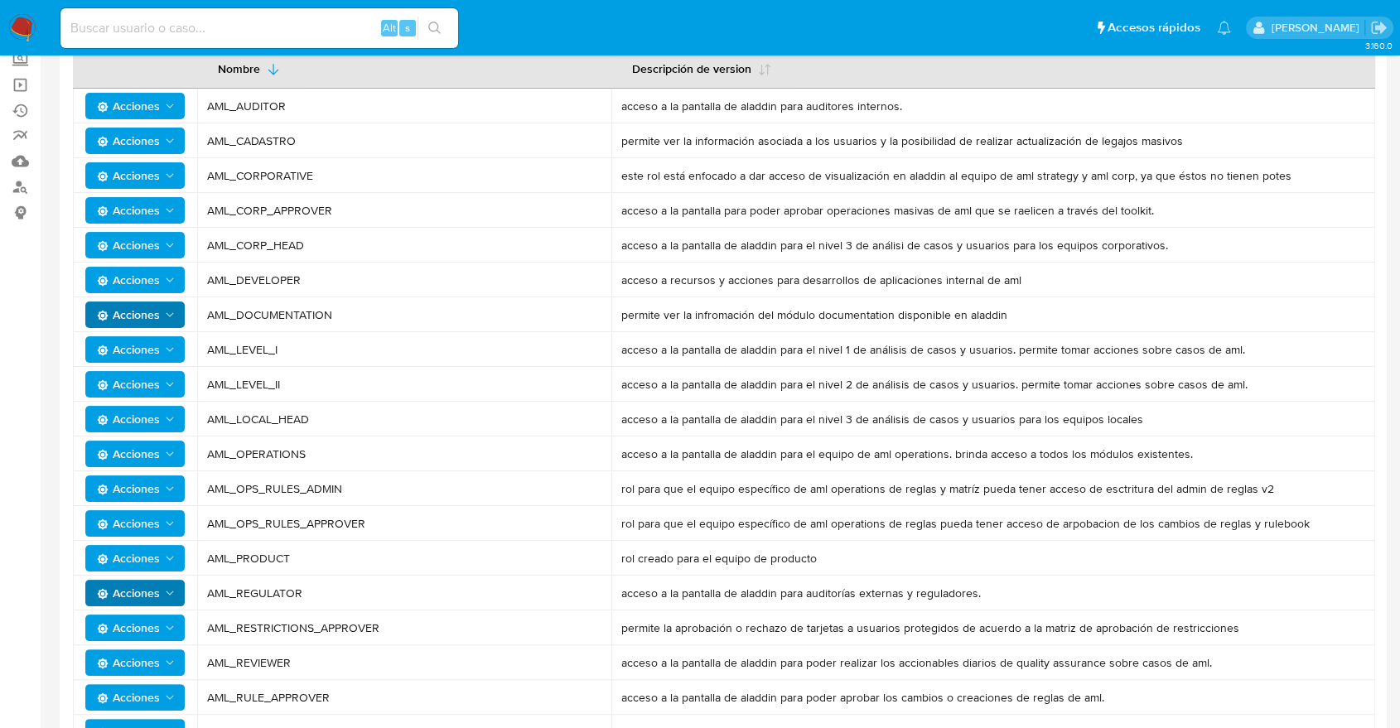
click at [132, 83] on th at bounding box center [135, 67] width 124 height 41
click at [128, 99] on span "Acciones" at bounding box center [128, 106] width 63 height 27
click at [118, 153] on button "Usuarios" at bounding box center [138, 148] width 149 height 40
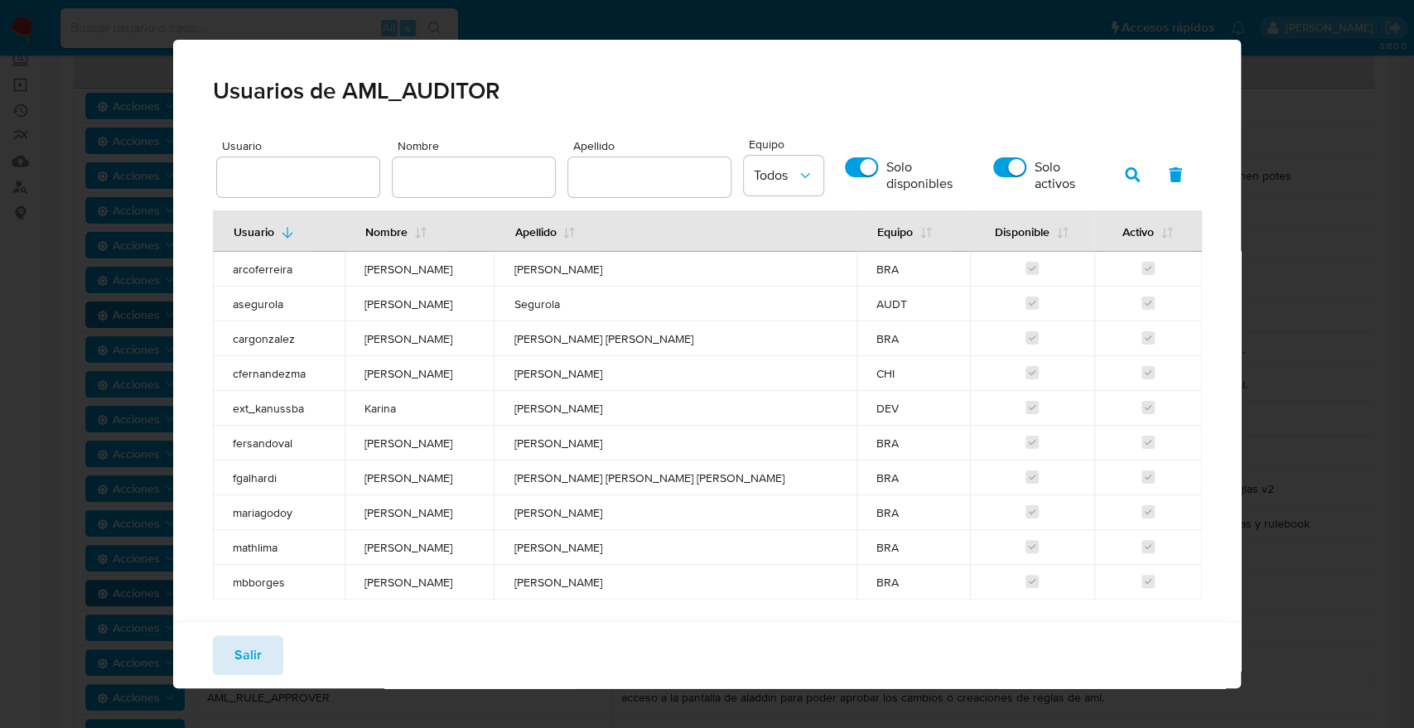
click at [235, 637] on span "Salir" at bounding box center [247, 655] width 27 height 36
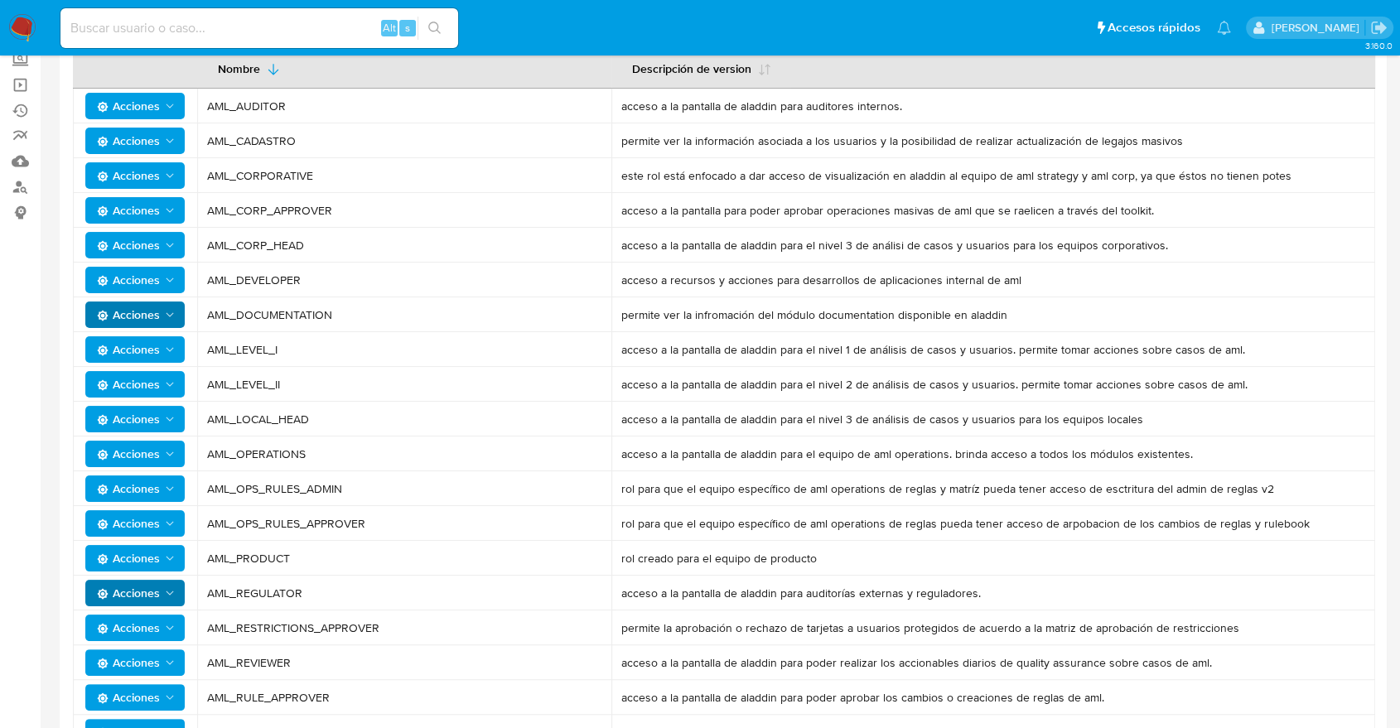
drag, startPoint x: 236, startPoint y: 635, endPoint x: 241, endPoint y: 15, distance: 619.6
click at [241, 15] on div "Pausado Ver notificaciones Alt s Accesos rápidos Presiona las siguientes teclas…" at bounding box center [700, 409] width 1400 height 1127
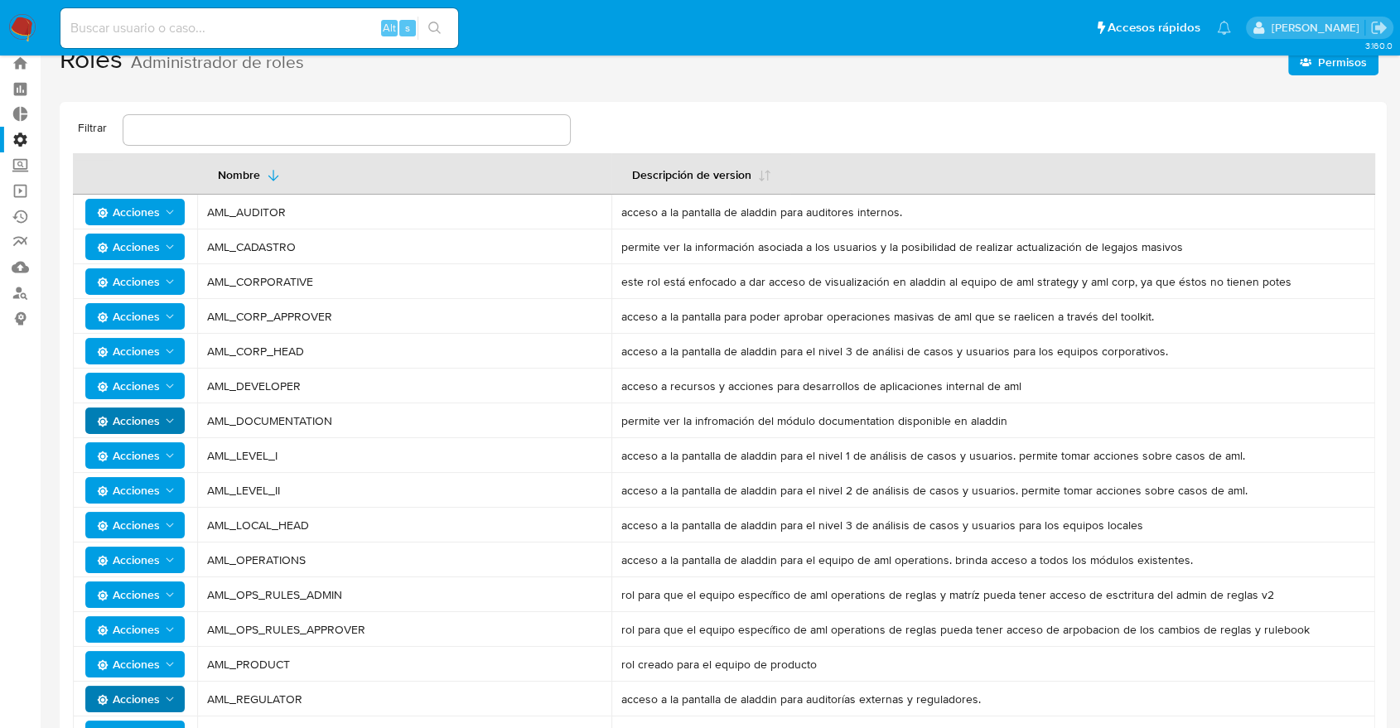
scroll to position [0, 0]
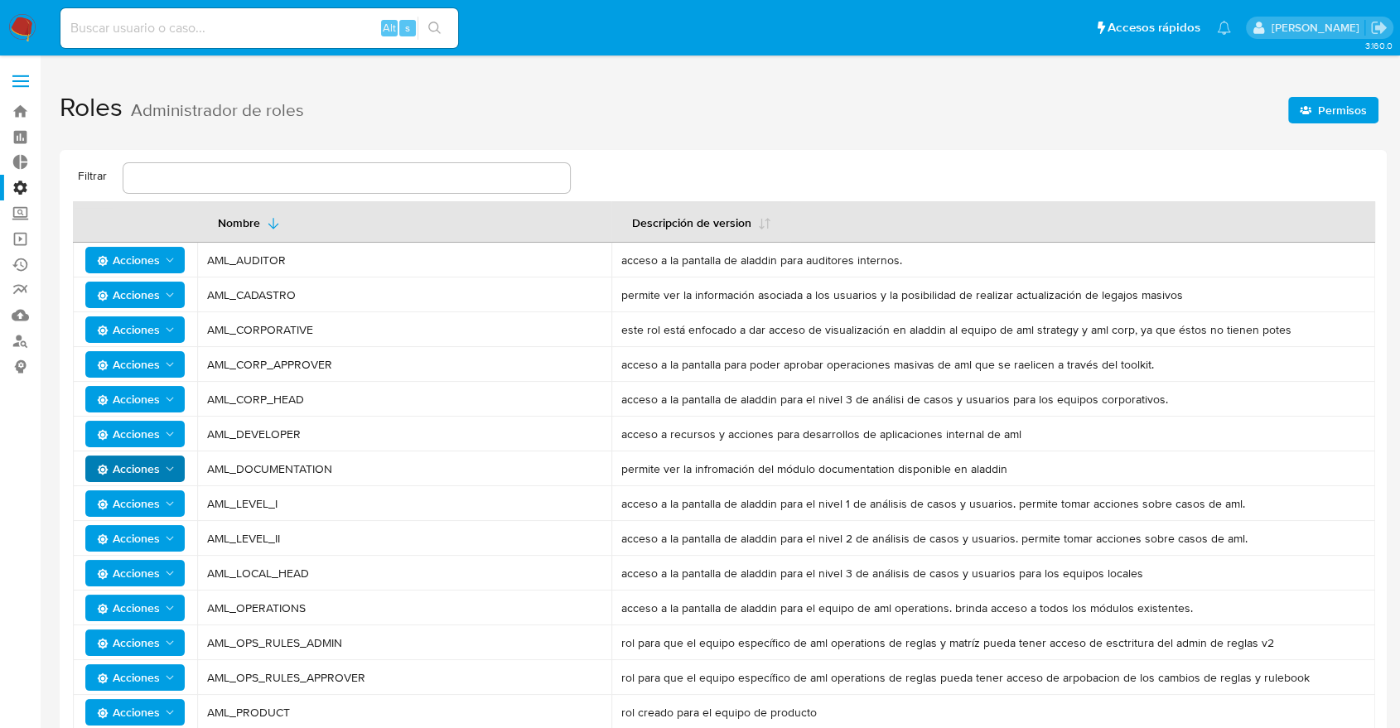
click at [21, 189] on label "Administración" at bounding box center [98, 188] width 197 height 26
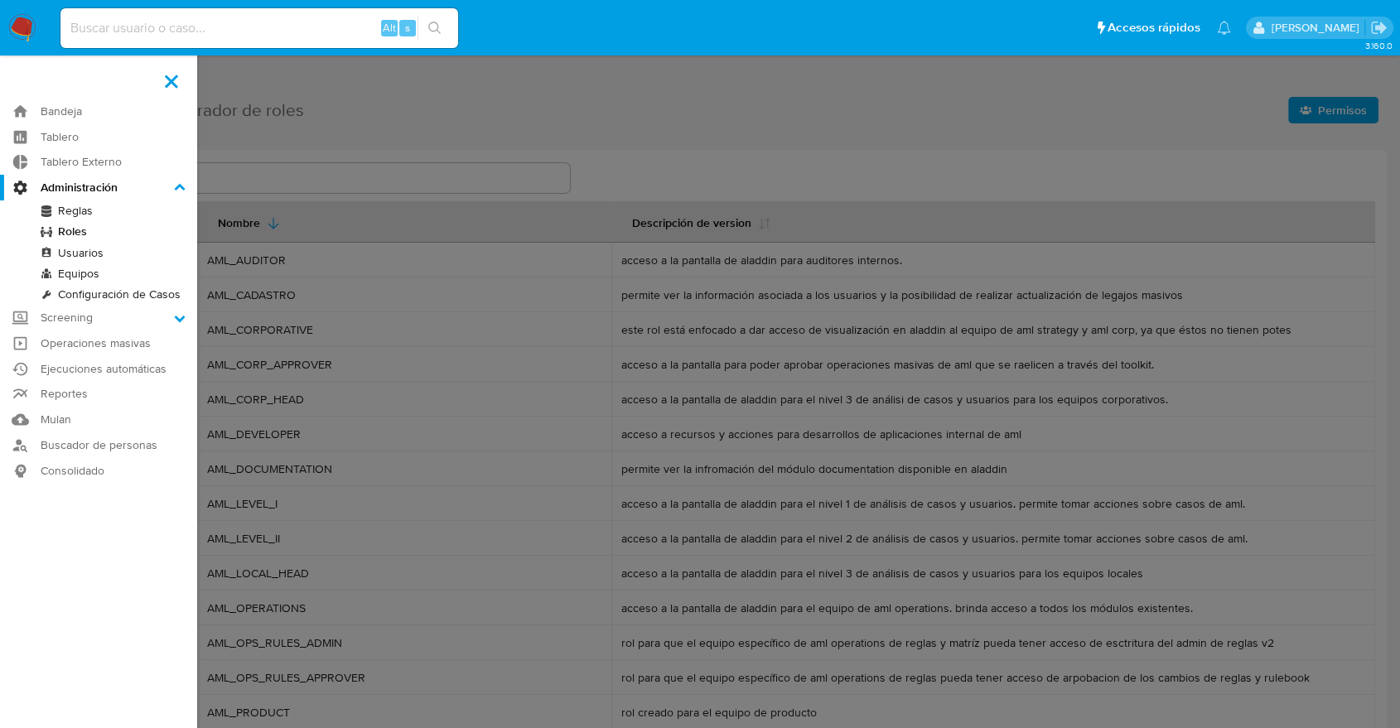
click at [0, 0] on input "Administración" at bounding box center [0, 0] width 0 height 0
click at [80, 249] on link "Usuarios" at bounding box center [98, 253] width 197 height 21
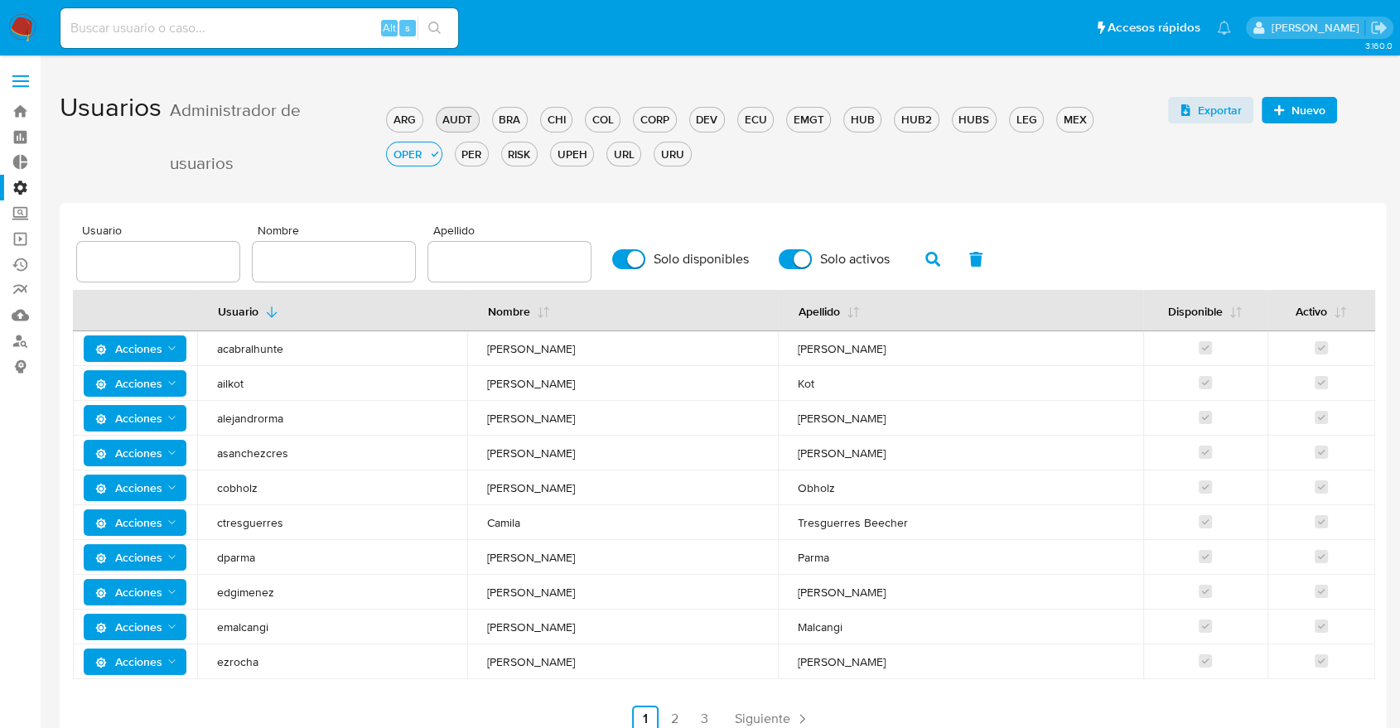
click at [457, 113] on div "AUDT" at bounding box center [458, 120] width 42 height 16
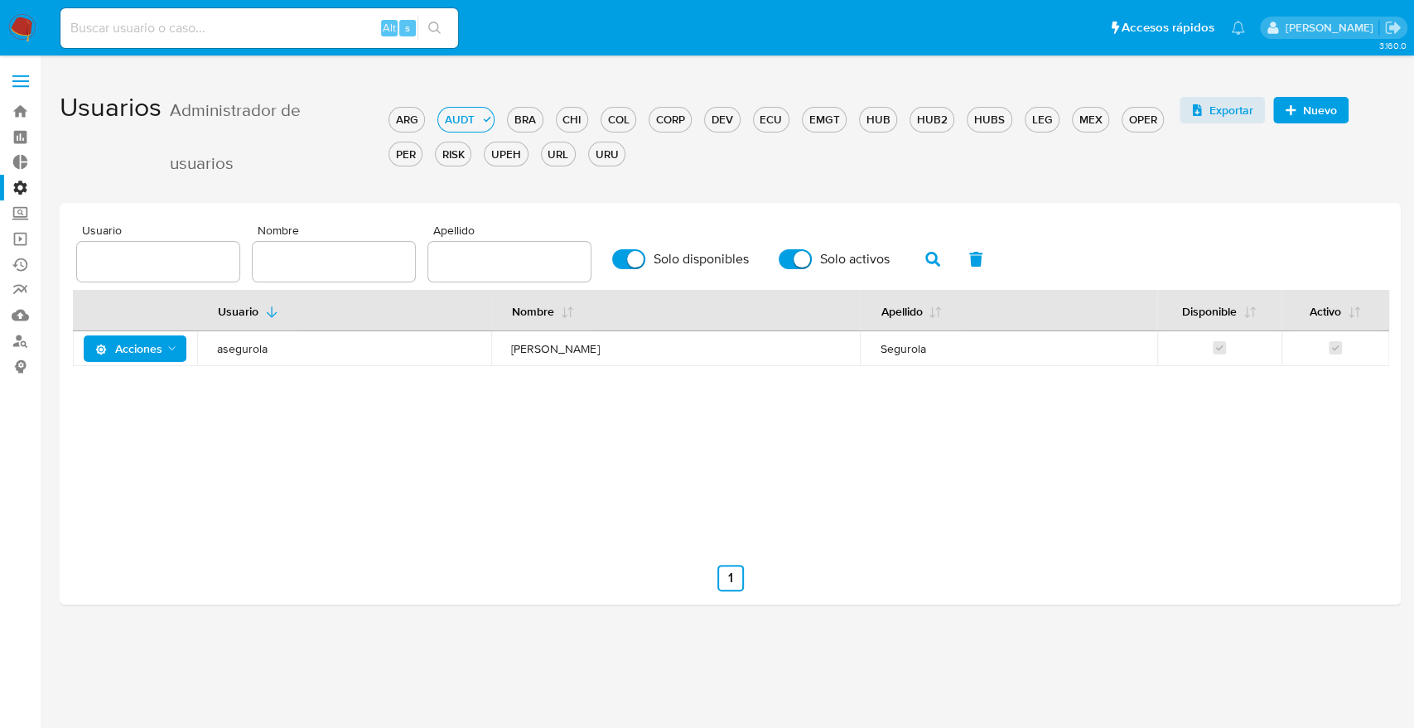
click at [814, 263] on label "Solo activos" at bounding box center [834, 259] width 128 height 36
click at [812, 263] on input "Solo activos" at bounding box center [795, 259] width 33 height 20
checkbox input "false"
click at [703, 257] on span "Solo disponibles" at bounding box center [701, 259] width 95 height 17
click at [645, 257] on input "Solo disponibles" at bounding box center [628, 259] width 33 height 20
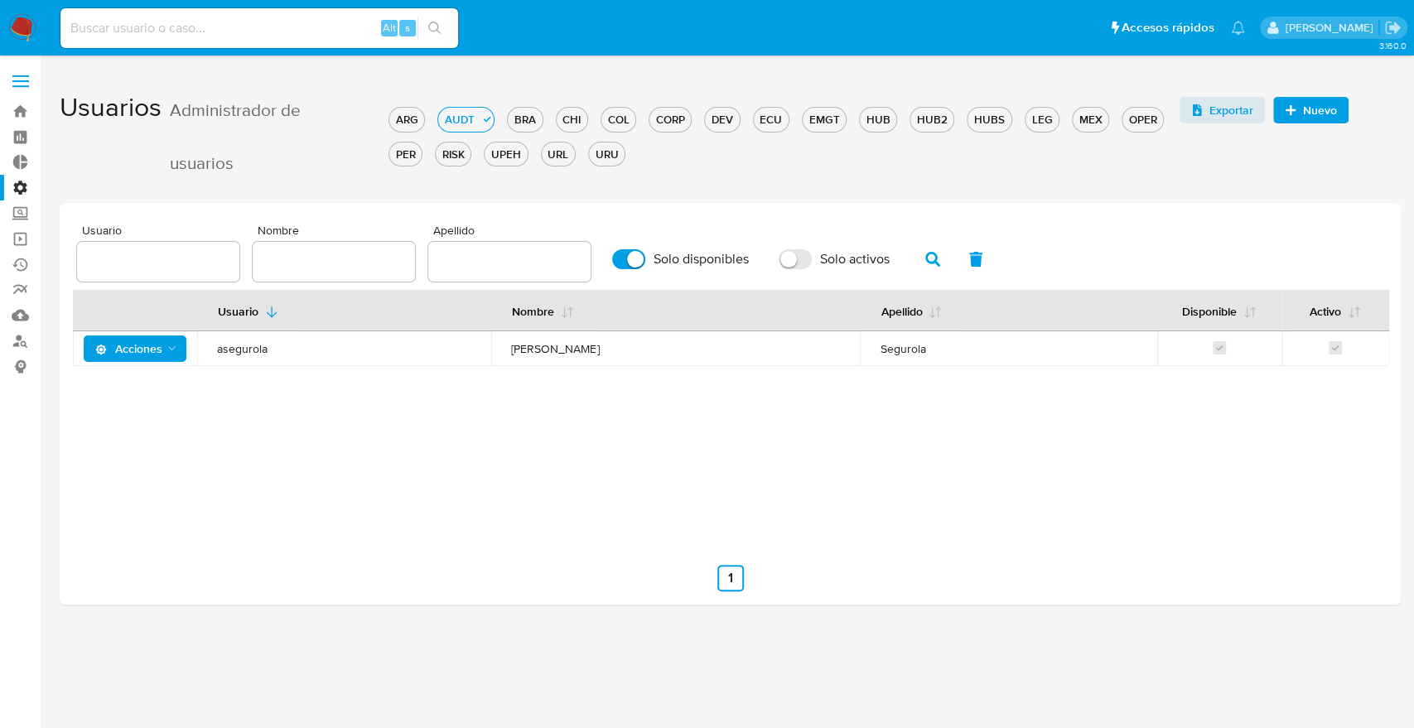
checkbox input "false"
click at [941, 247] on button "button" at bounding box center [932, 259] width 43 height 40
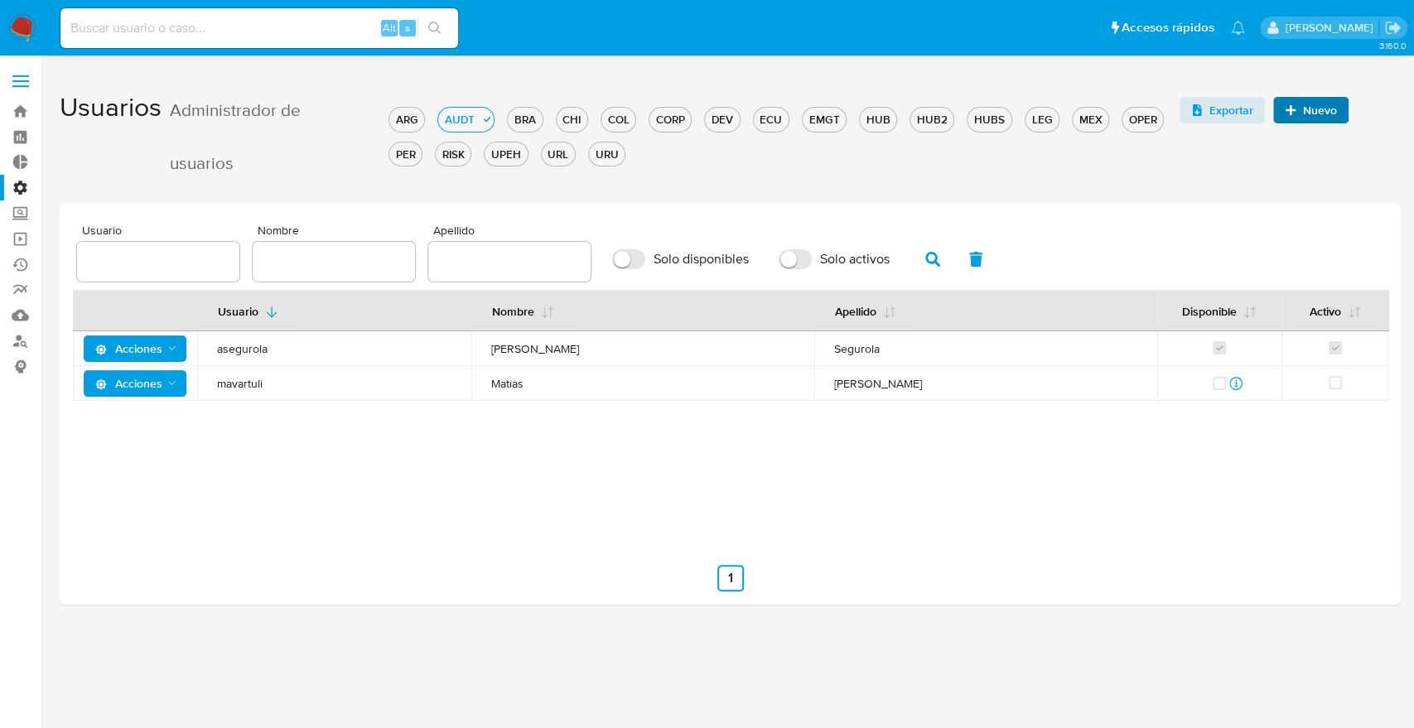
click at [1281, 105] on button "Nuevo" at bounding box center [1310, 110] width 75 height 27
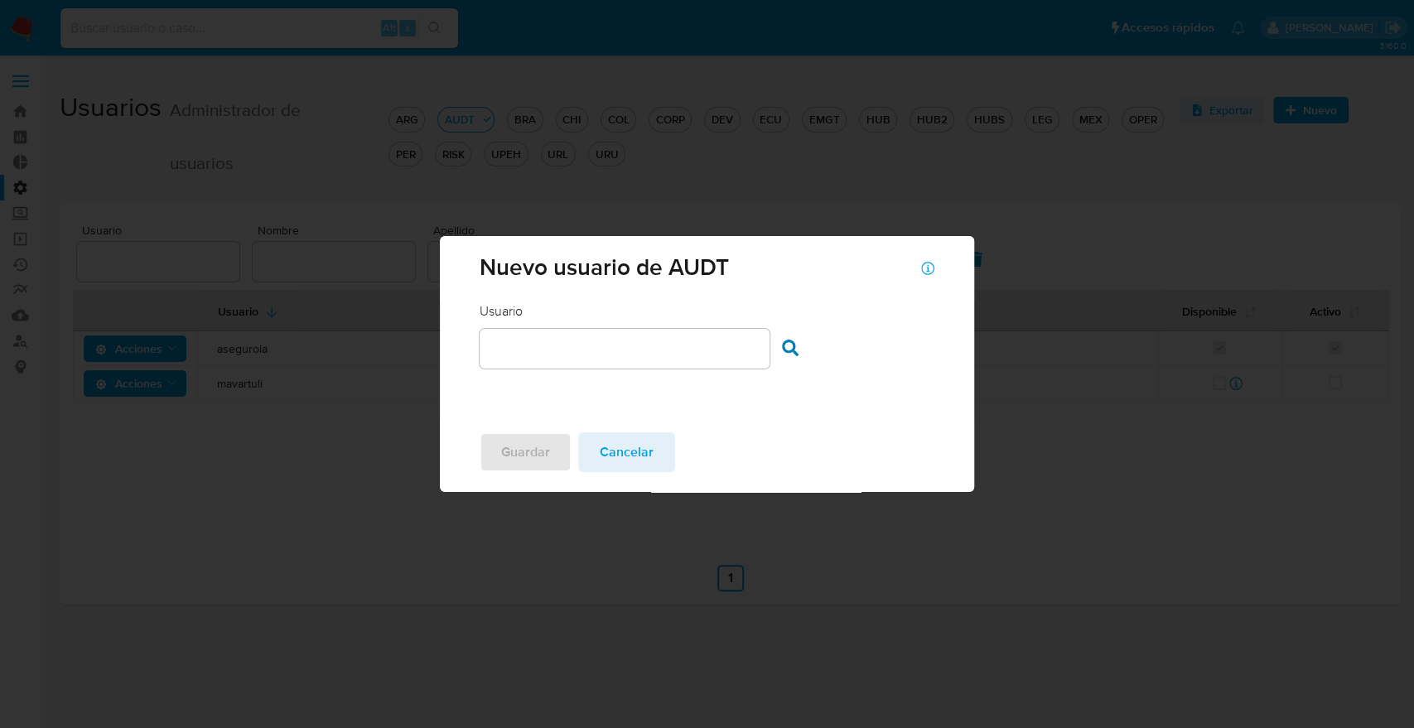
click at [688, 344] on input "text" at bounding box center [625, 349] width 290 height 22
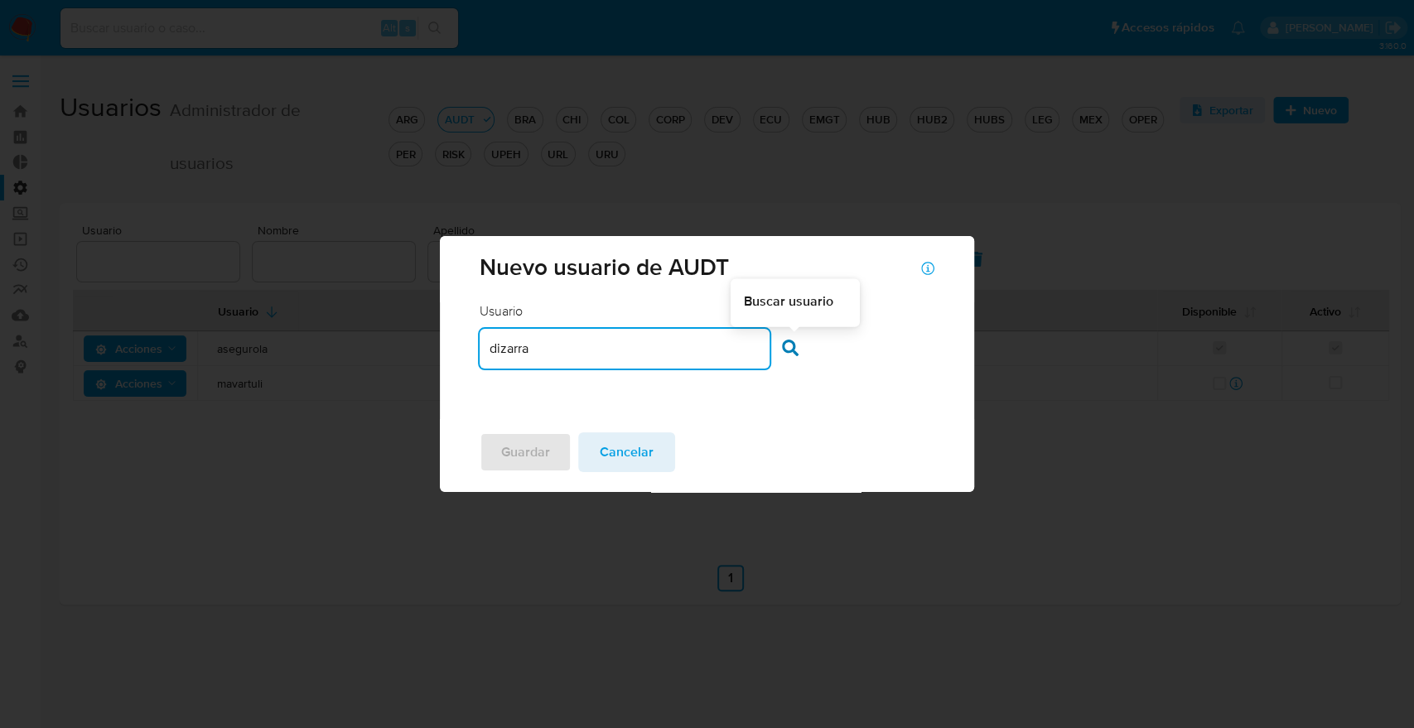
type input "dizarra"
click at [791, 350] on icon at bounding box center [790, 348] width 17 height 17
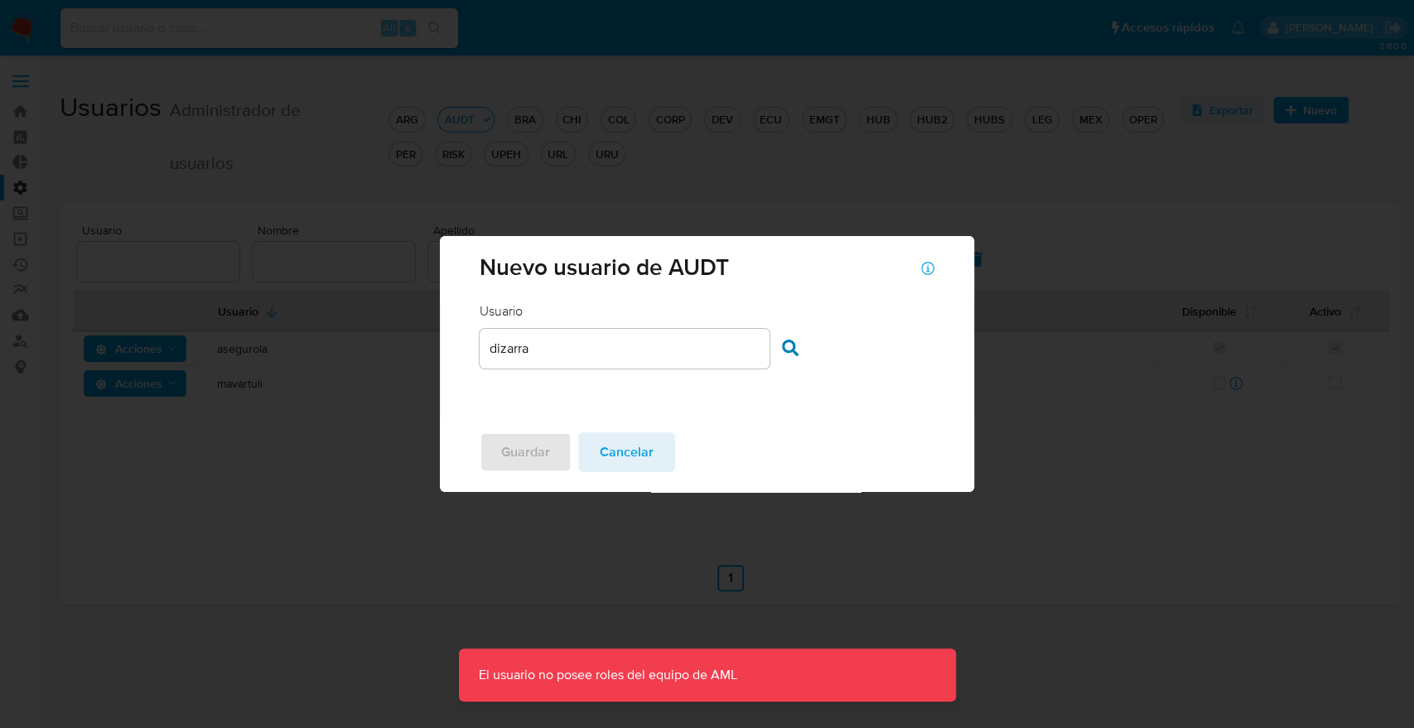
click at [617, 388] on div "Usuario Usuario dizarra Buscar usuario" at bounding box center [706, 360] width 533 height 117
click at [645, 472] on div "Guardar Cancelar" at bounding box center [706, 455] width 533 height 73
click at [635, 457] on span "Cancelar" at bounding box center [627, 452] width 54 height 36
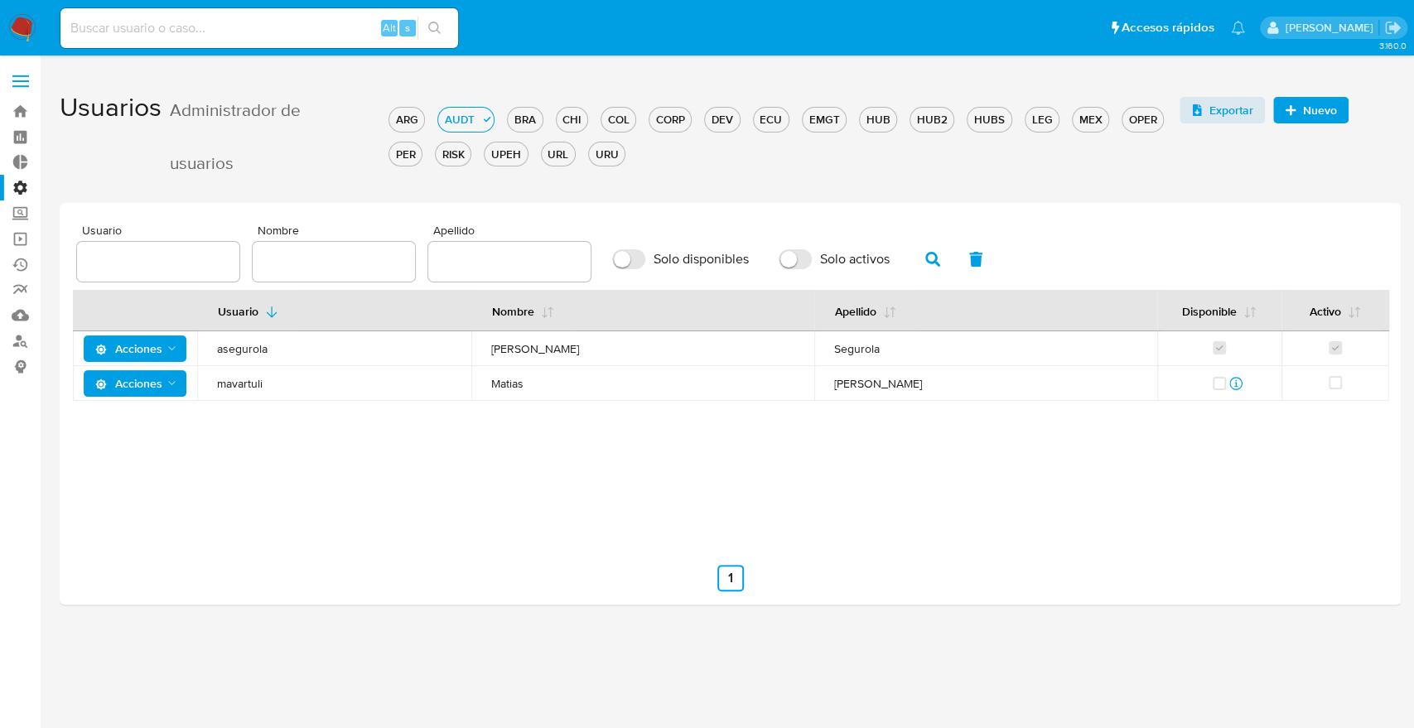
click at [523, 253] on input "text" at bounding box center [509, 262] width 162 height 22
click at [1288, 101] on span "Nuevo" at bounding box center [1311, 110] width 52 height 23
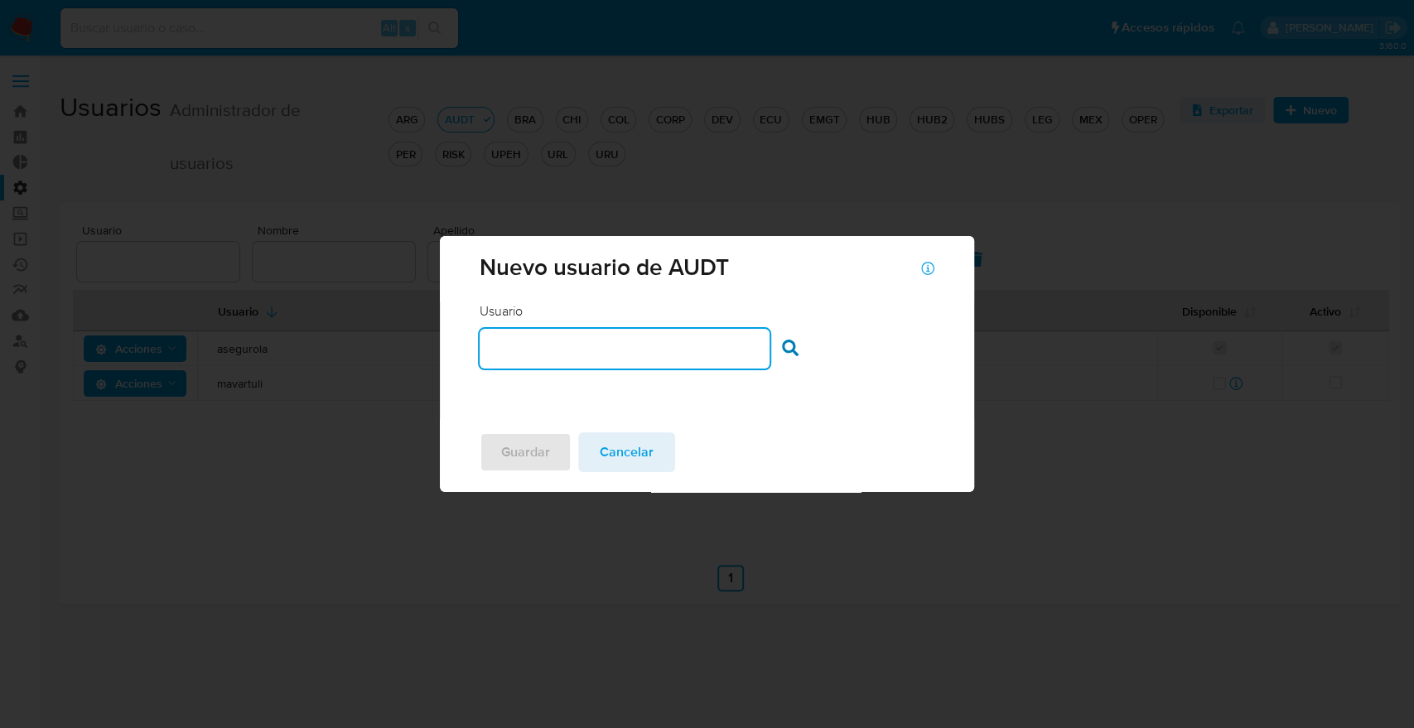
click at [660, 356] on input "text" at bounding box center [625, 349] width 290 height 22
type input "maucastaneda"
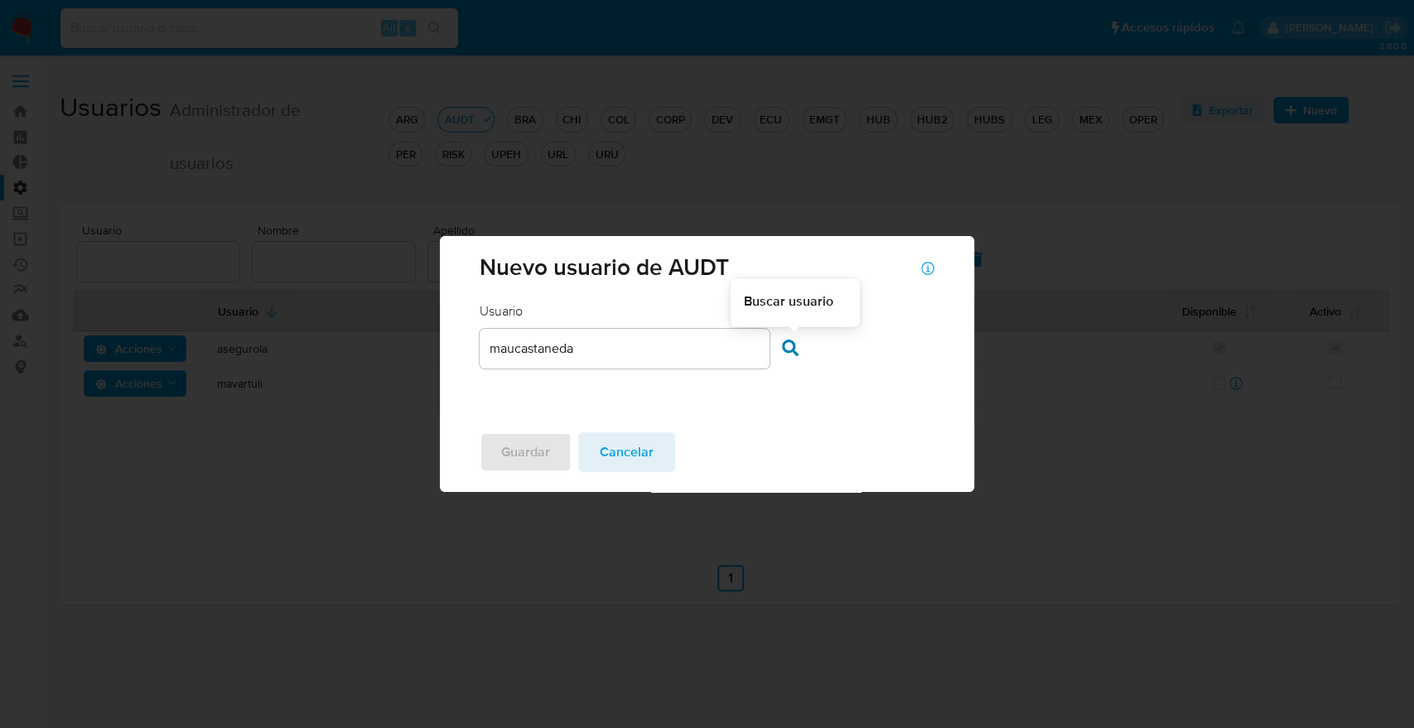
click at [800, 357] on div at bounding box center [794, 351] width 25 height 22
click at [790, 350] on icon at bounding box center [790, 348] width 17 height 17
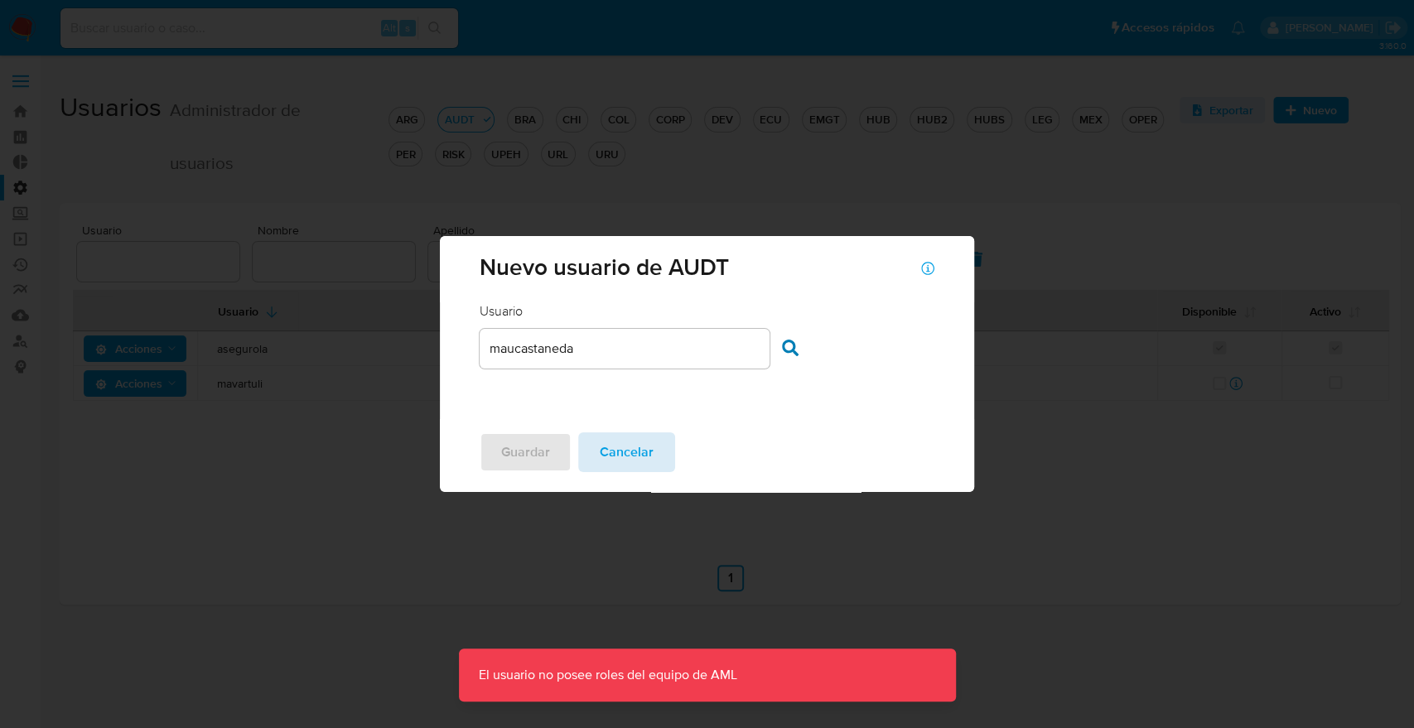
click at [659, 462] on button "Cancelar" at bounding box center [626, 452] width 97 height 40
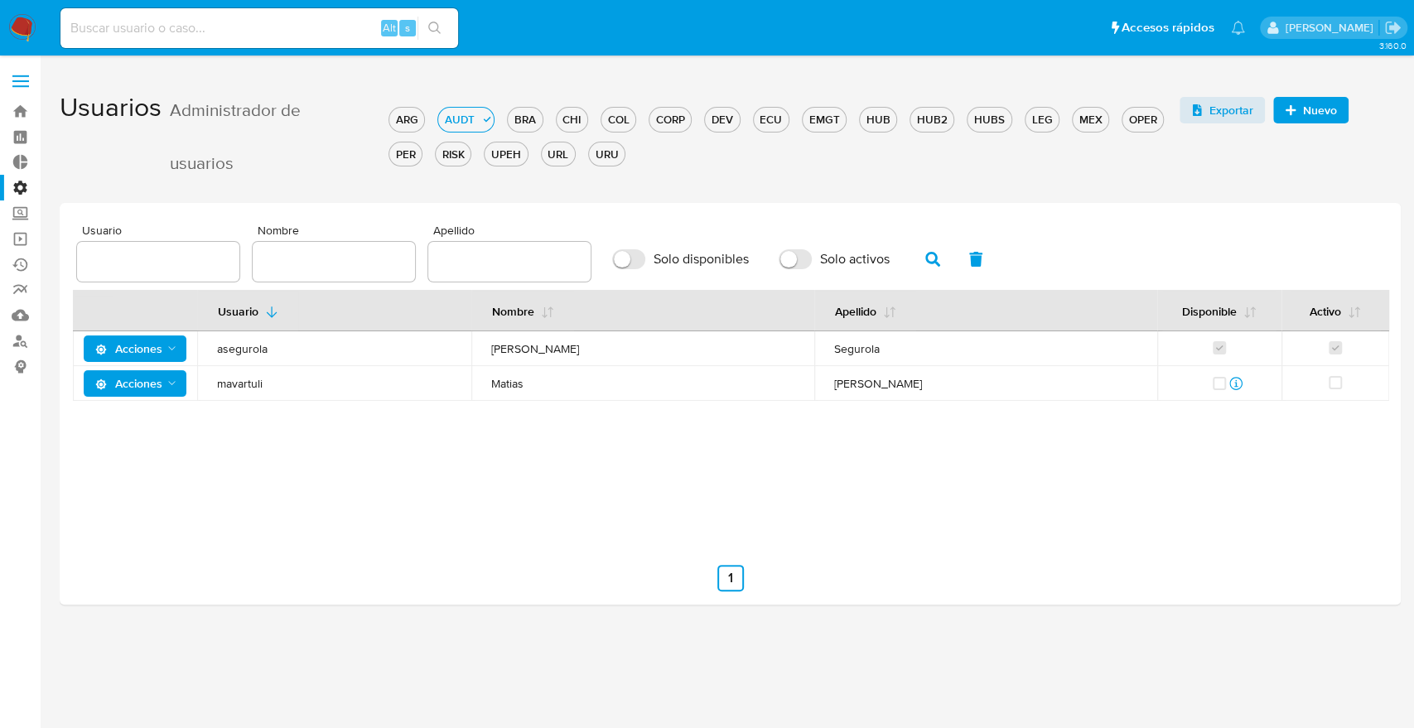
click at [158, 409] on div "Usuario Nombre Apellido Disponible Activo Acciones asegurola Andrea Marina Segu…" at bounding box center [730, 414] width 1315 height 249
click at [157, 391] on span "Acciones" at bounding box center [128, 383] width 67 height 27
click at [118, 427] on button "Detalle" at bounding box center [138, 425] width 149 height 40
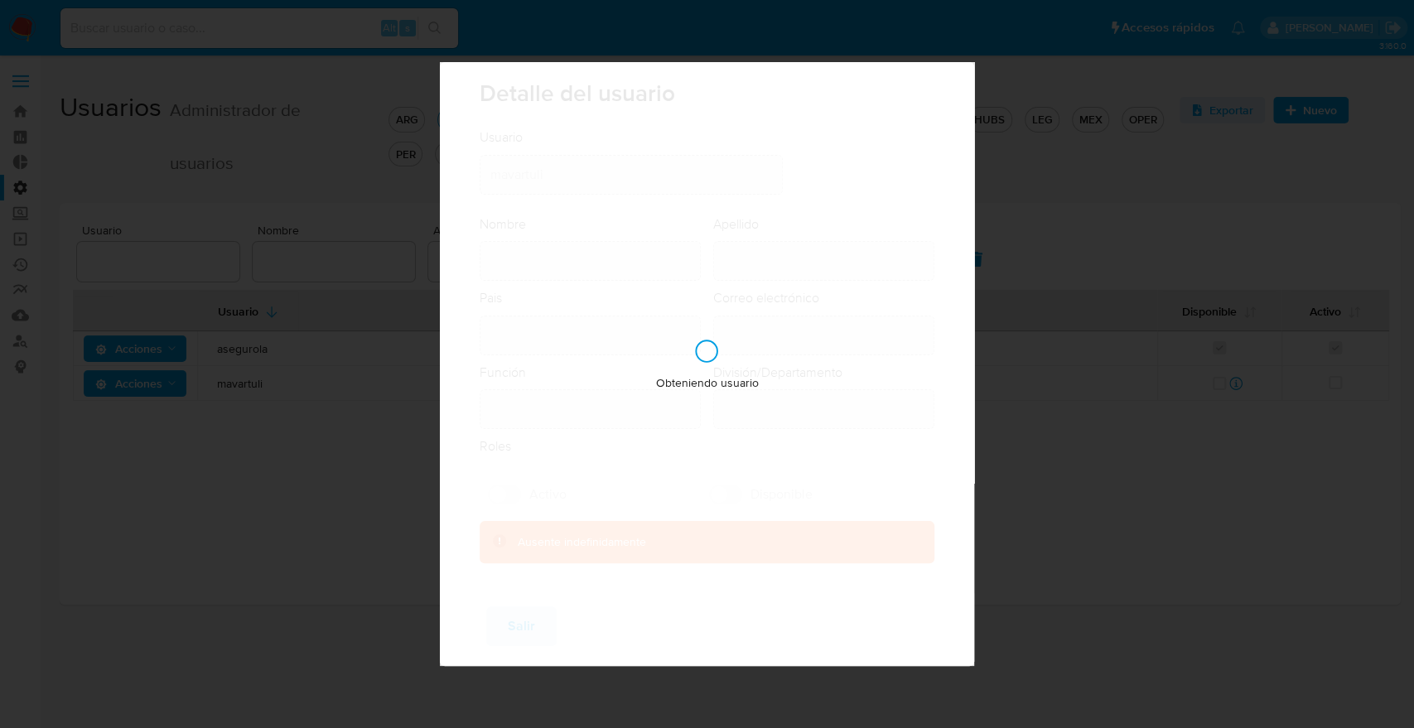
type input "Matias"
type input "Vartuli"
type input "Argentina"
type input "matias.mvartuli@mercadolibre.com"
type input "Analista Semi Senior (80001643)"
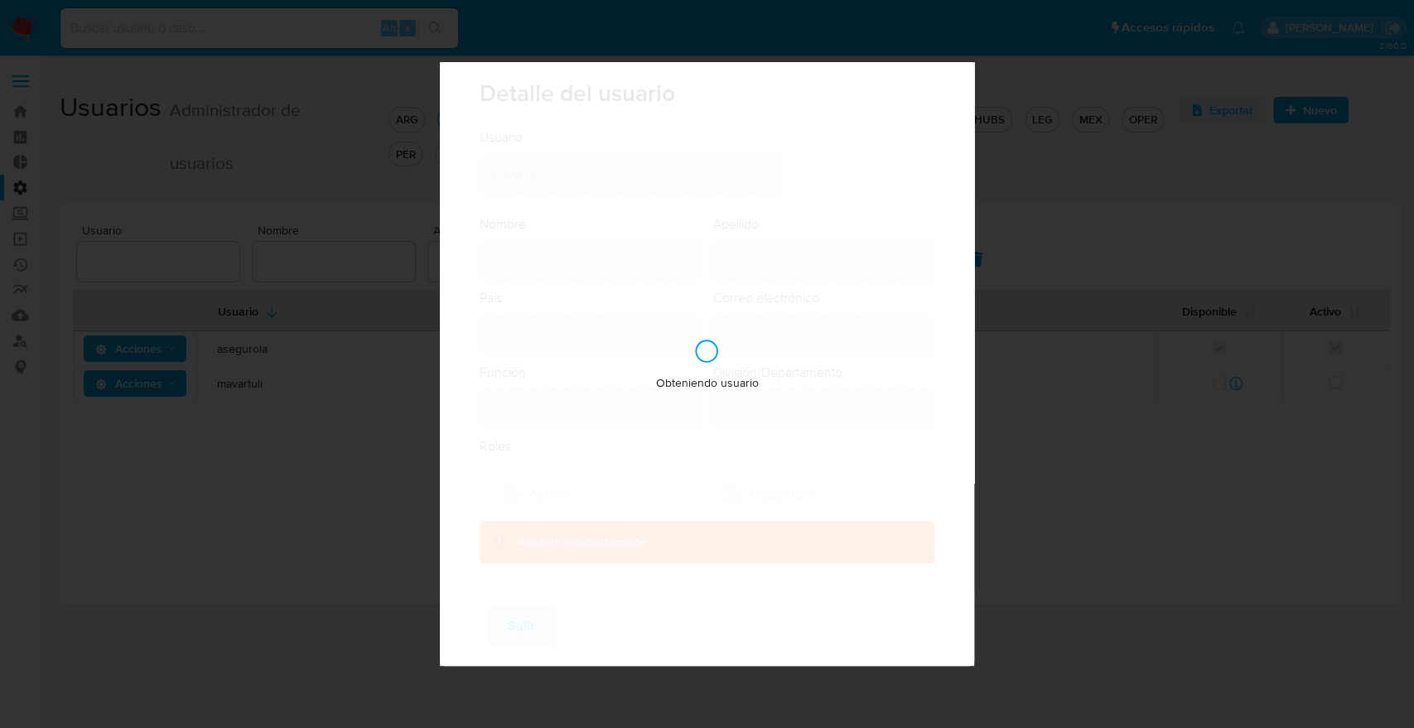
type input "Internal Audit Fintech"
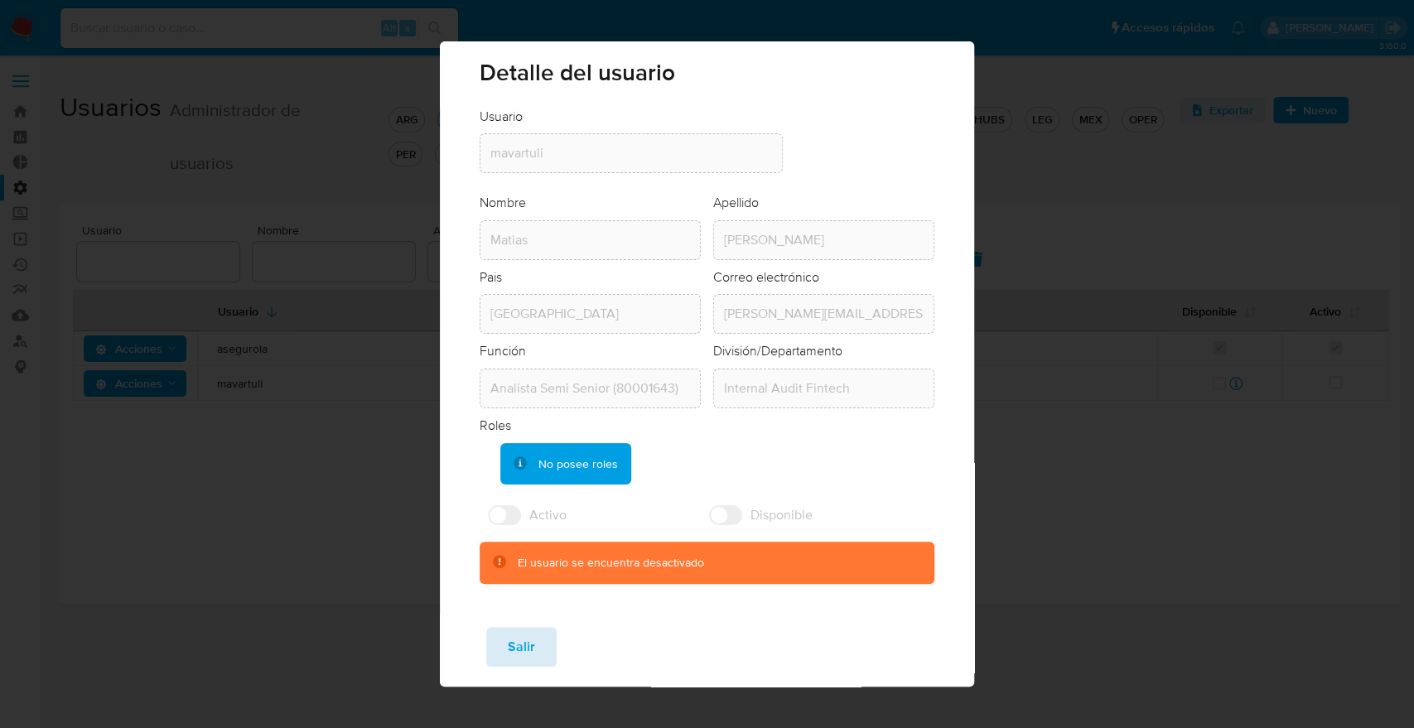
click at [531, 662] on span "Salir" at bounding box center [521, 647] width 27 height 36
checkbox input "true"
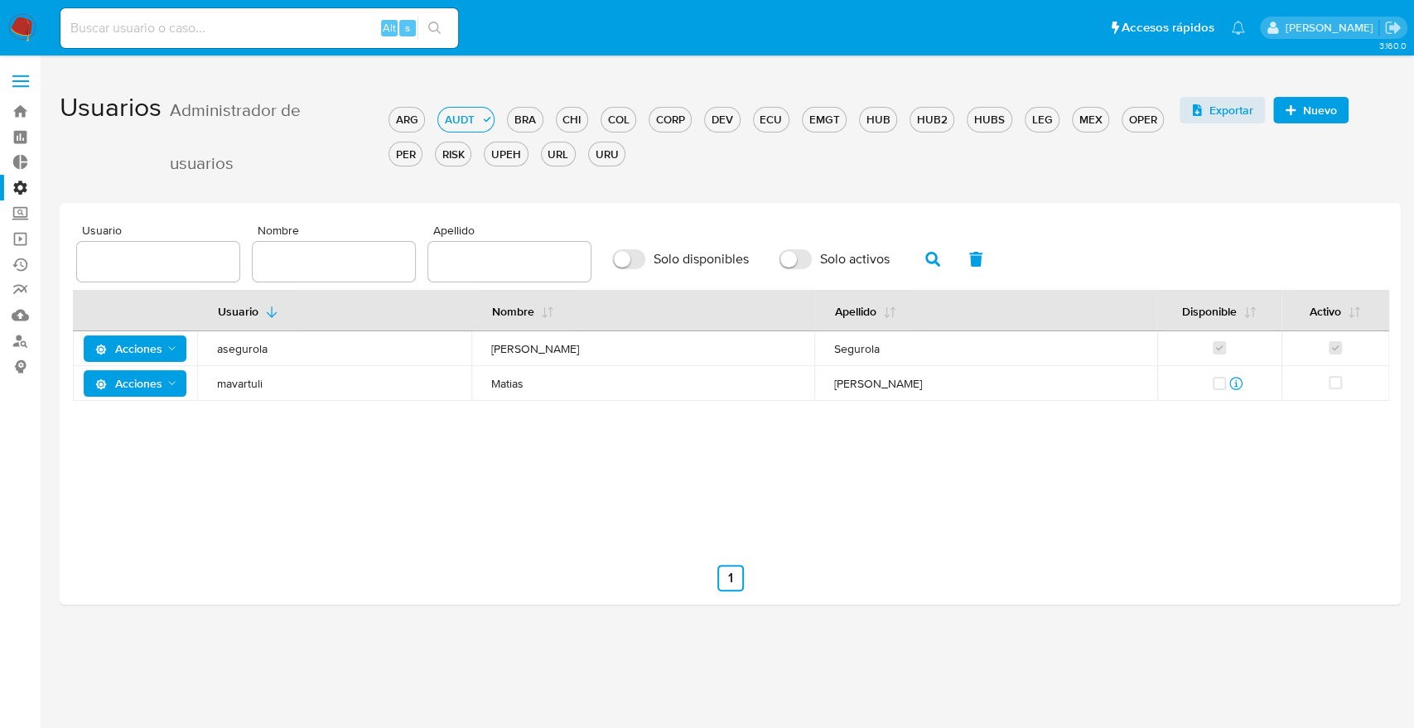
click at [166, 364] on td "Acciones" at bounding box center [135, 348] width 124 height 35
click at [162, 345] on span "Acciones" at bounding box center [137, 348] width 84 height 23
click at [149, 370] on button "Detalle" at bounding box center [138, 390] width 149 height 40
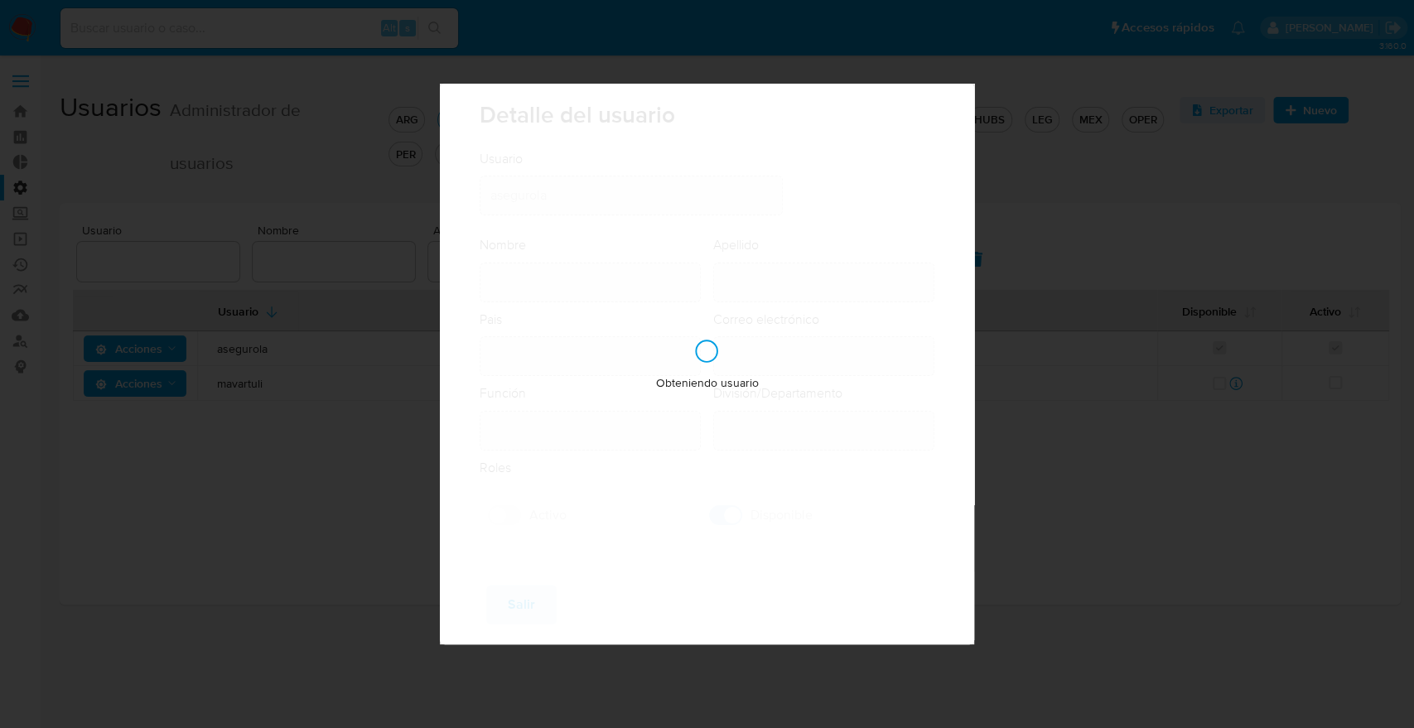
type input "Andrea Marina"
type input "Segurola"
type input "Argentina"
type input "andrea.segurola@mercadolibre.com"
type input "Specialist (80001722)"
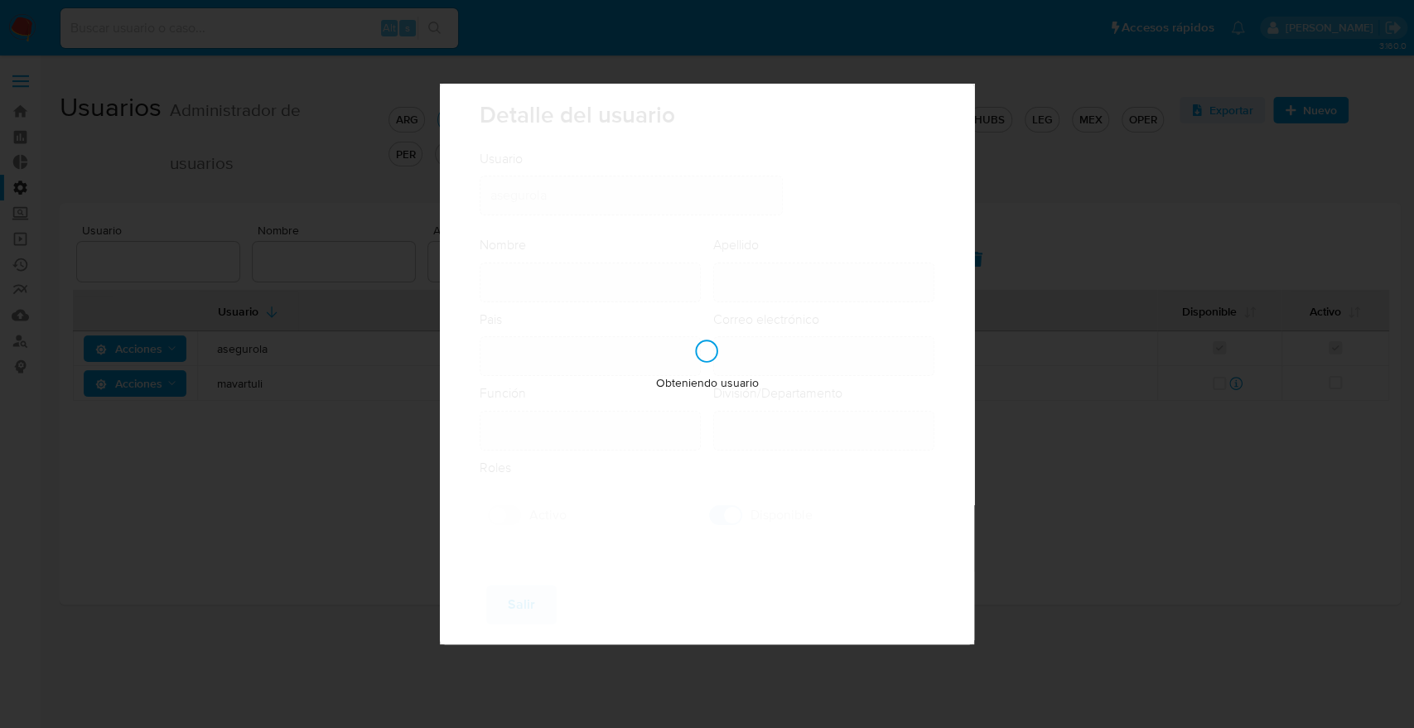
type input "Internal Audit Fintech"
checkbox input "true"
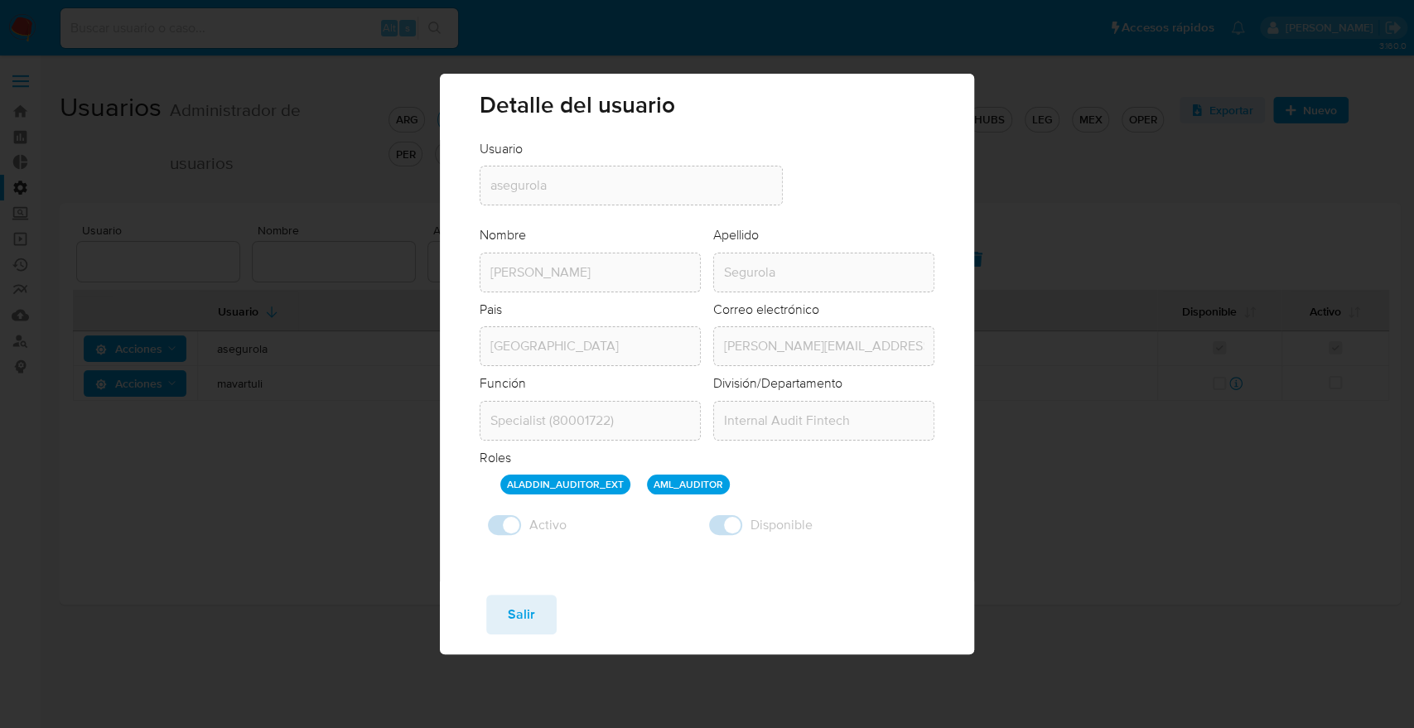
click at [676, 490] on p "AML_AUDITOR" at bounding box center [688, 485] width 83 height 20
click at [549, 589] on div "Guardar Salir" at bounding box center [706, 618] width 533 height 73
click at [530, 605] on span "Salir" at bounding box center [521, 614] width 27 height 36
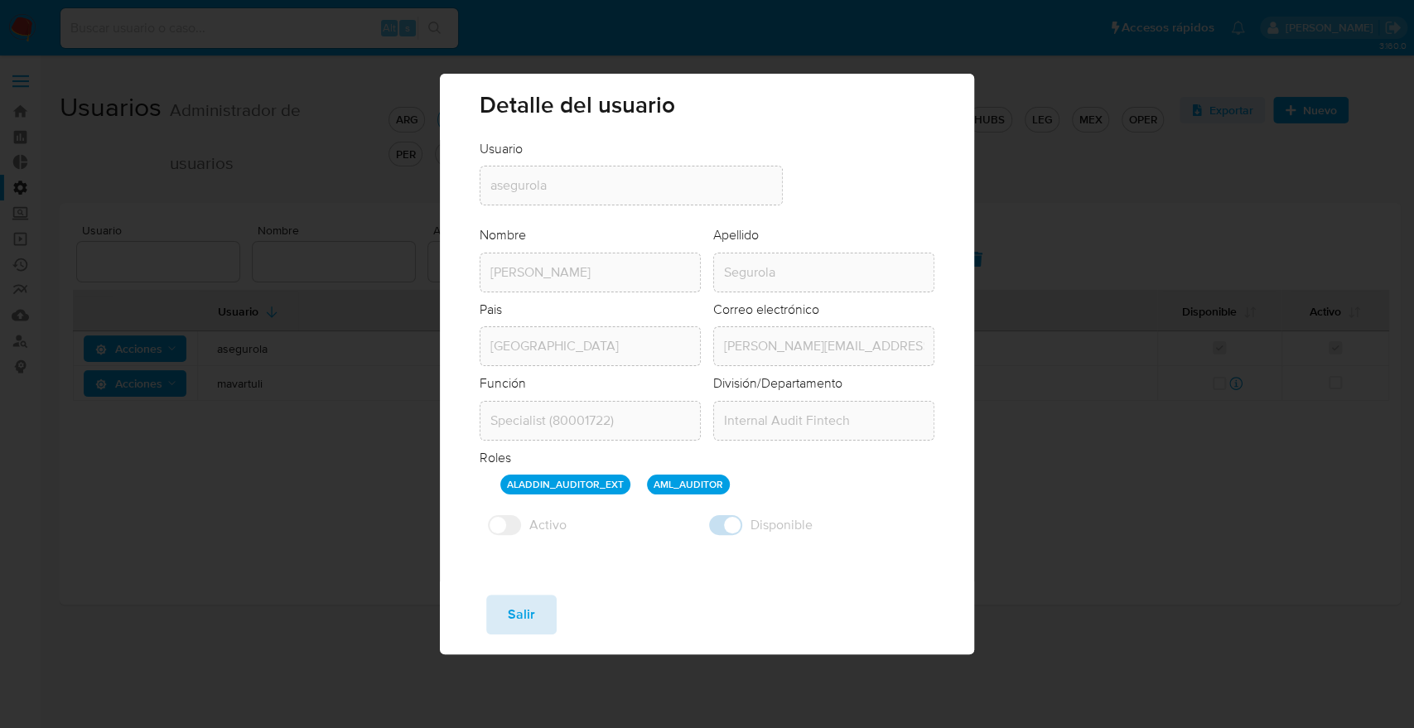
checkbox input "false"
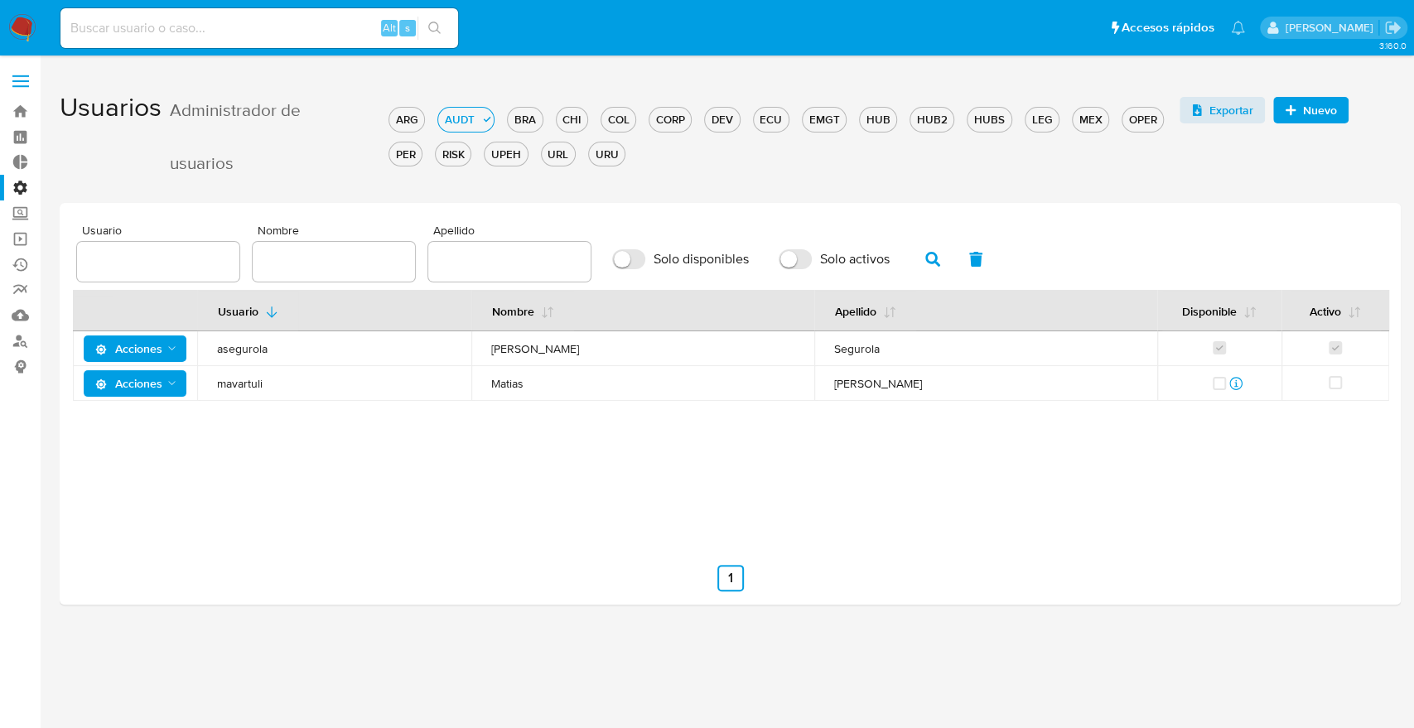
click at [20, 195] on label "Administración" at bounding box center [98, 188] width 197 height 26
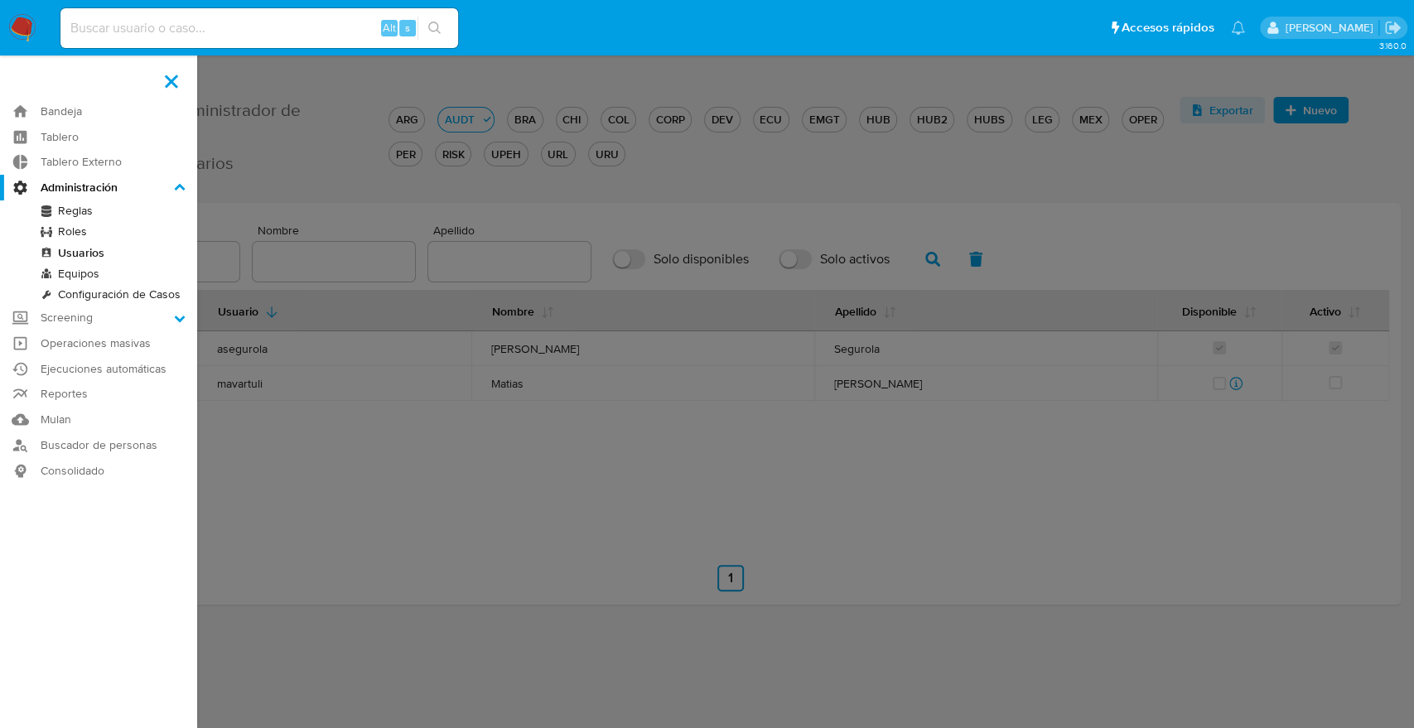
click at [0, 0] on input "Administración" at bounding box center [0, 0] width 0 height 0
click at [65, 225] on link "Roles" at bounding box center [98, 231] width 197 height 21
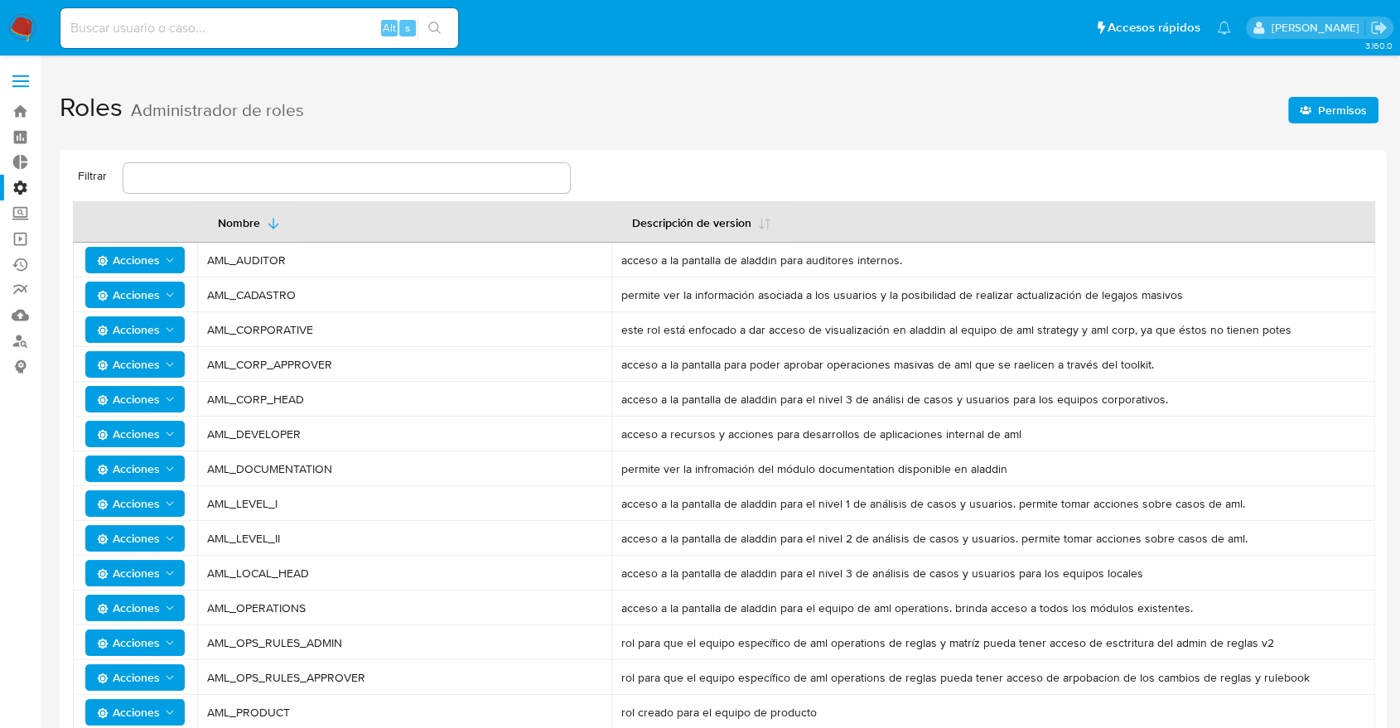
click at [24, 182] on label "Administración" at bounding box center [98, 188] width 197 height 26
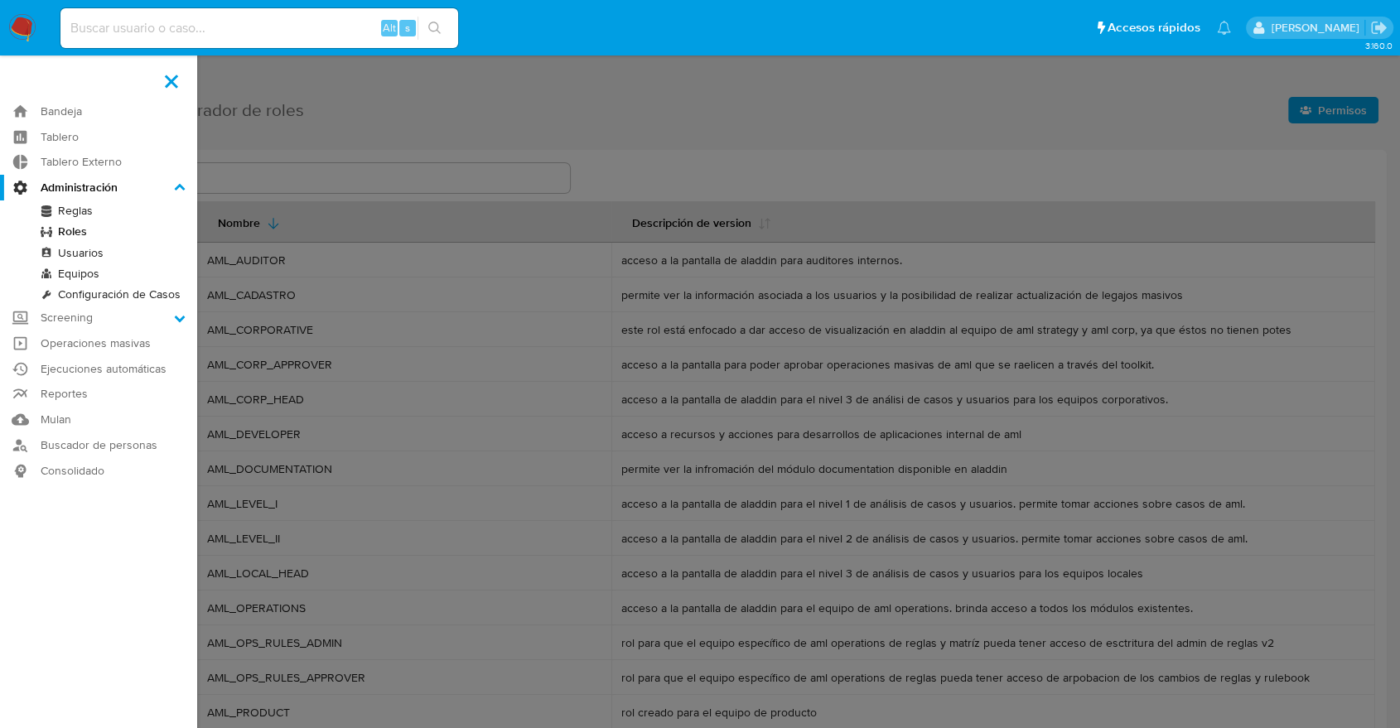
click at [0, 0] on input "Administración" at bounding box center [0, 0] width 0 height 0
click at [80, 232] on link "Roles" at bounding box center [98, 231] width 197 height 21
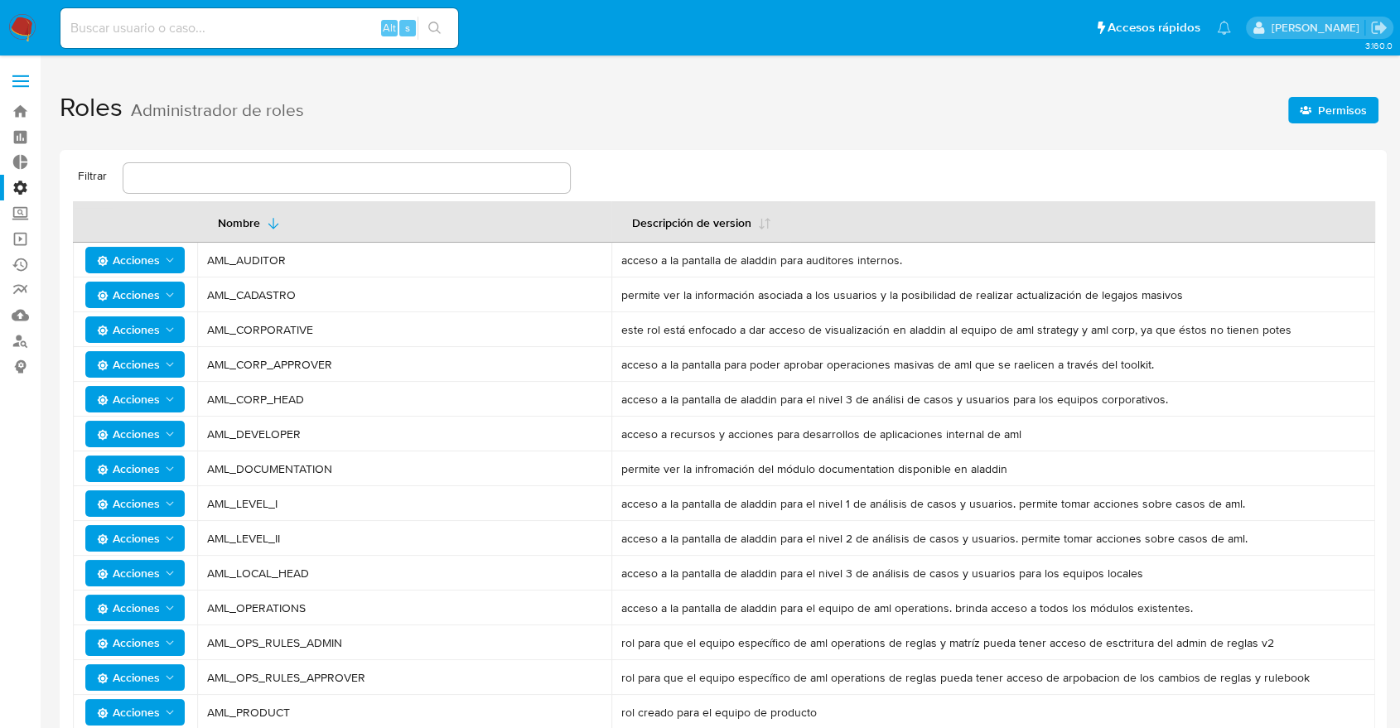
click at [17, 187] on label "Administración" at bounding box center [98, 188] width 197 height 26
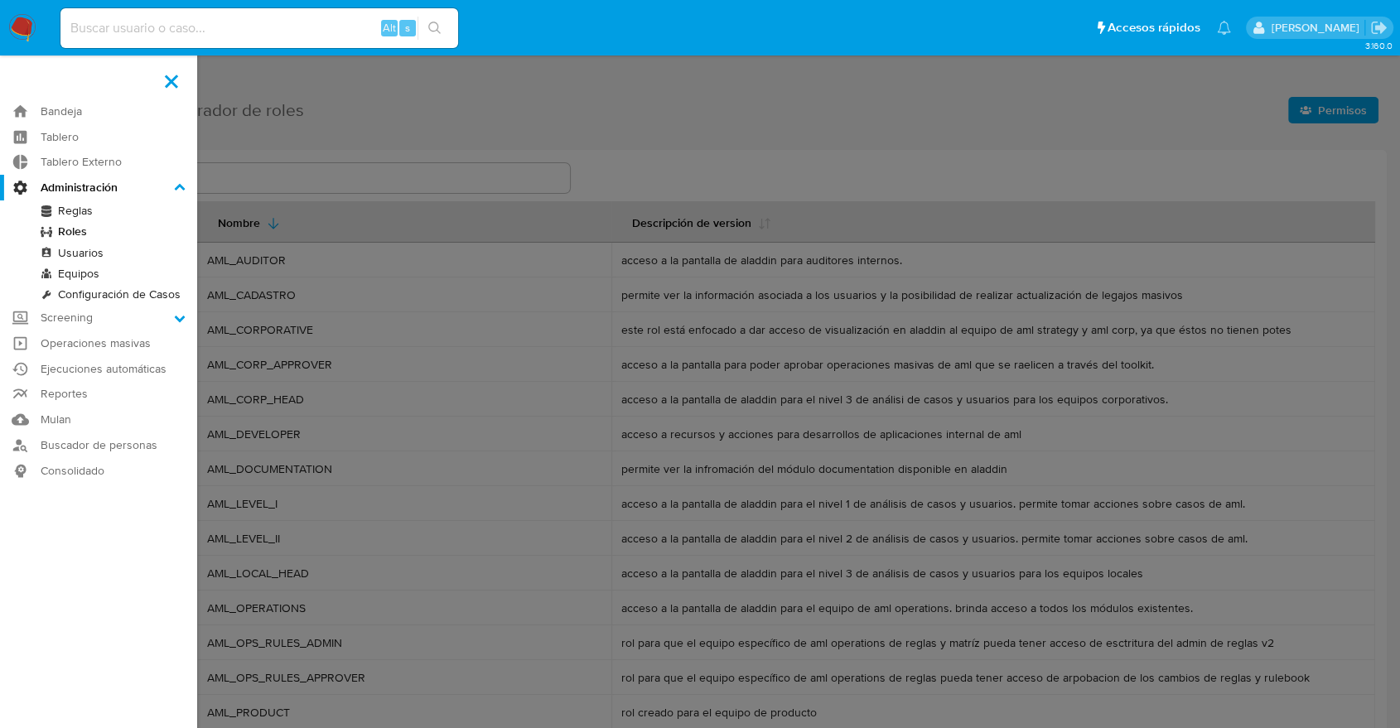
click at [0, 0] on input "Administración" at bounding box center [0, 0] width 0 height 0
click at [70, 237] on link "Roles" at bounding box center [98, 231] width 197 height 21
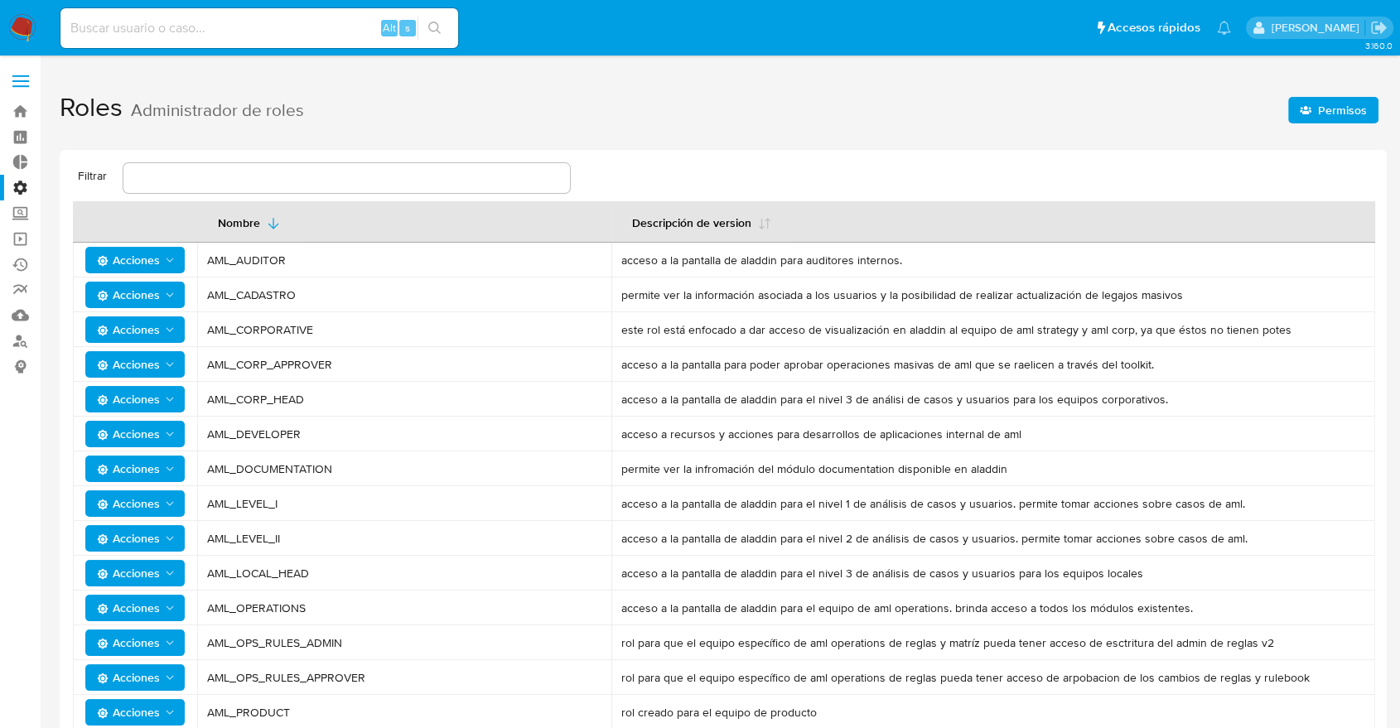
click at [17, 191] on label "Administración" at bounding box center [98, 188] width 197 height 26
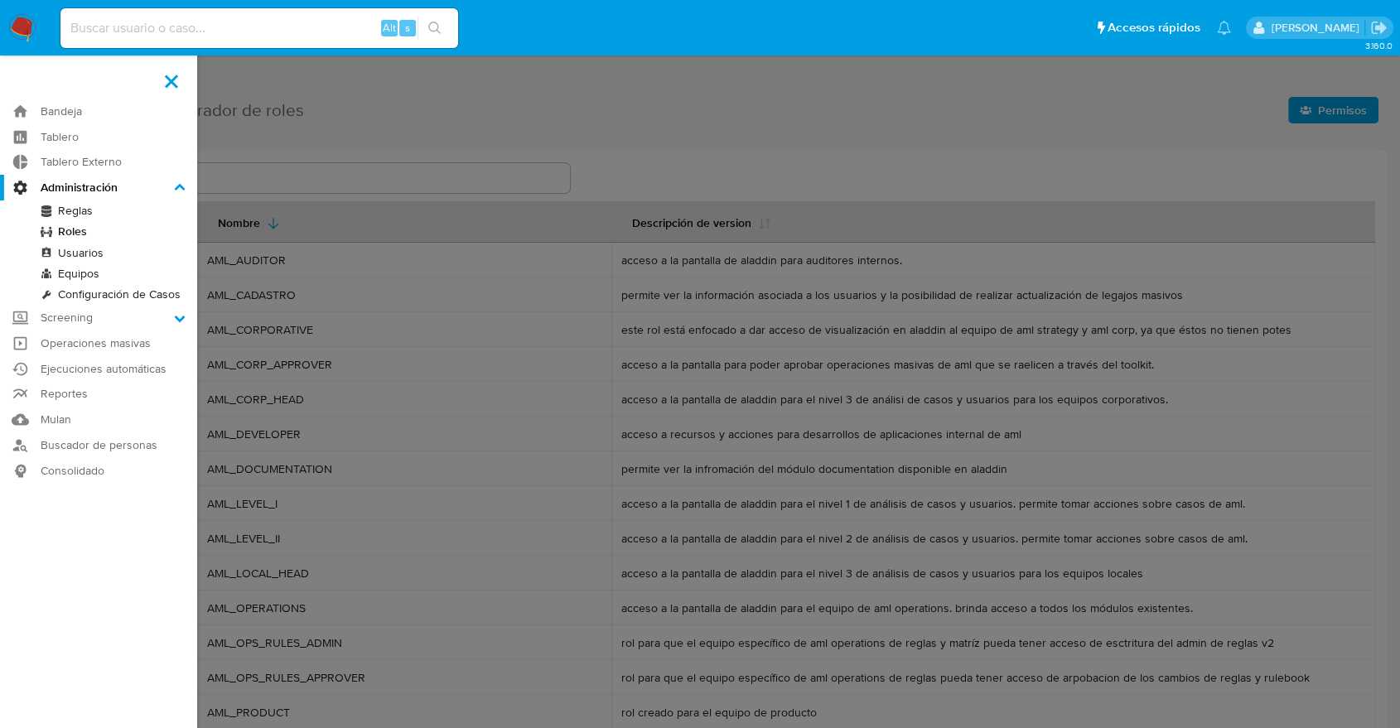
click at [0, 0] on input "Administración" at bounding box center [0, 0] width 0 height 0
click at [80, 278] on link "Equipos" at bounding box center [98, 273] width 197 height 21
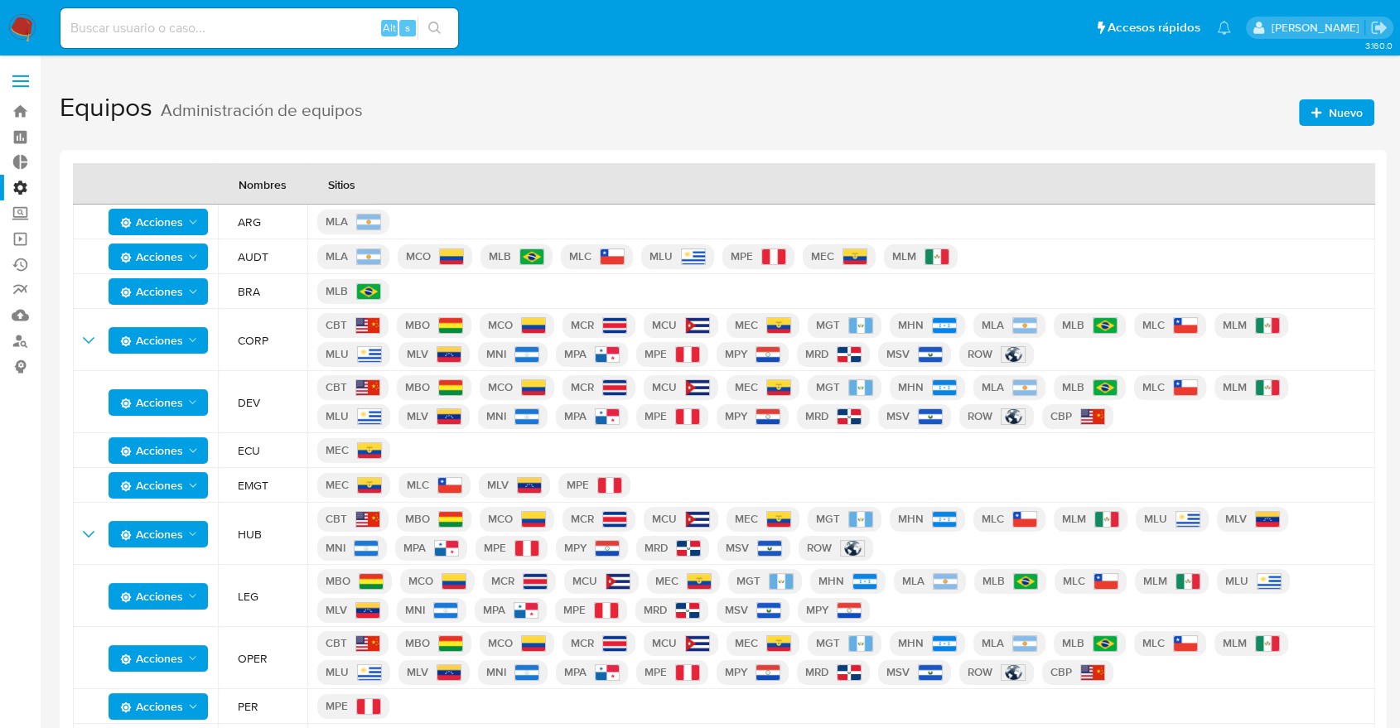
click at [186, 258] on icon "Acciones" at bounding box center [192, 256] width 13 height 13
click at [162, 323] on button "Ver registros" at bounding box center [158, 338] width 149 height 40
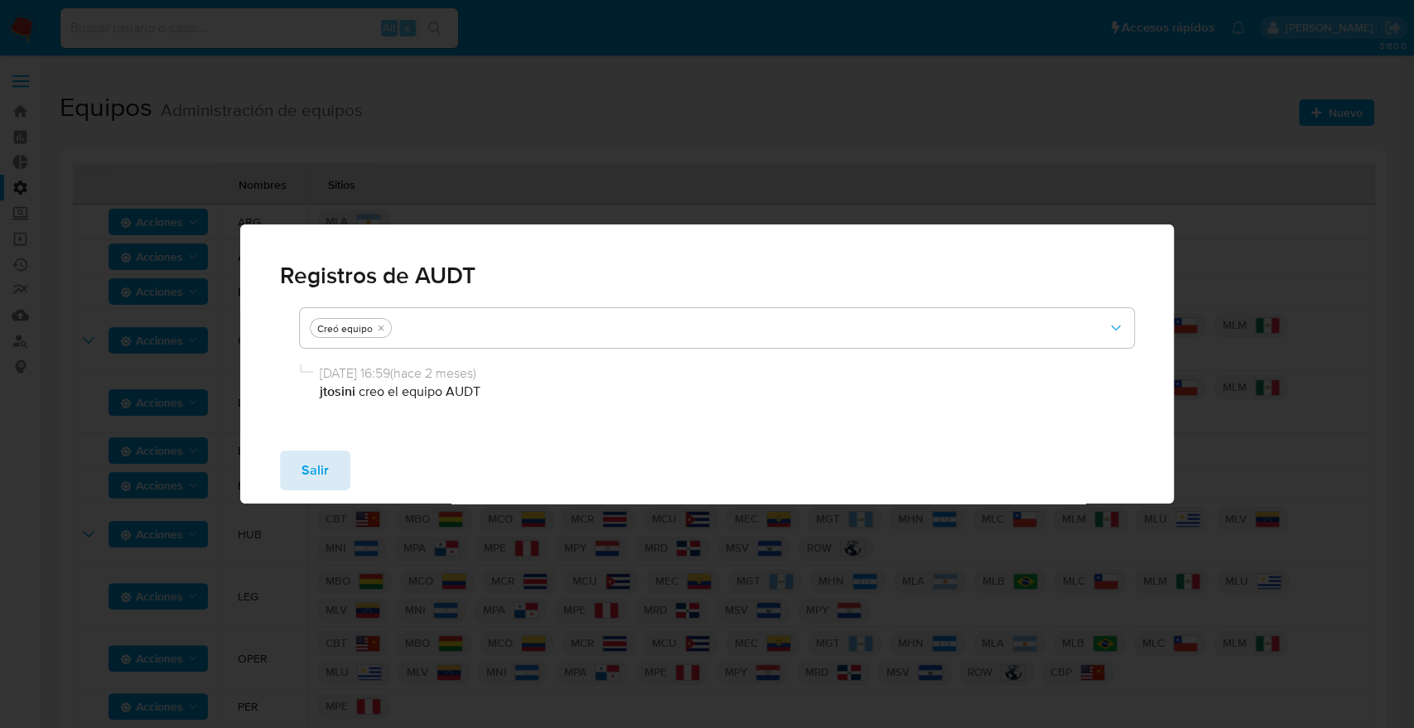
click at [339, 468] on button "Salir" at bounding box center [315, 471] width 70 height 40
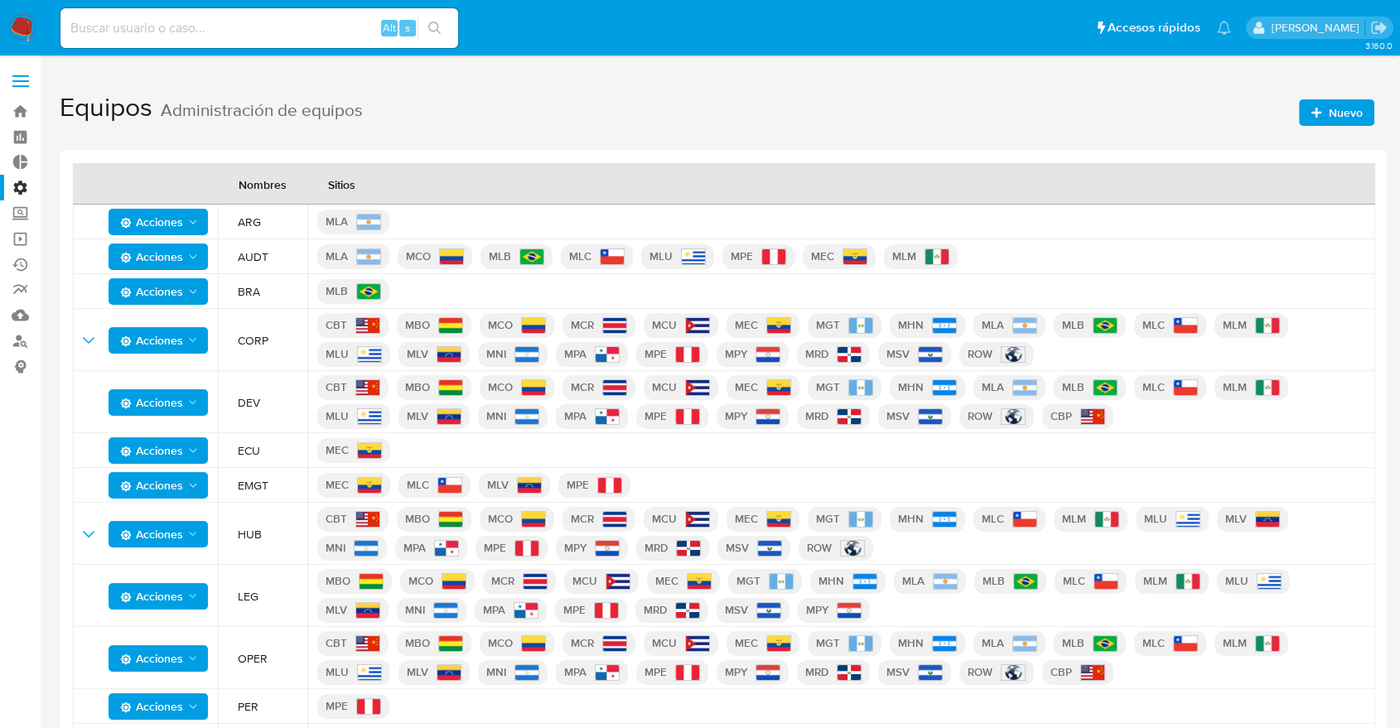
click at [189, 267] on span "Acciones" at bounding box center [160, 256] width 80 height 23
click at [304, 268] on td "AUDT" at bounding box center [262, 256] width 89 height 35
